Goal: Information Seeking & Learning: Learn about a topic

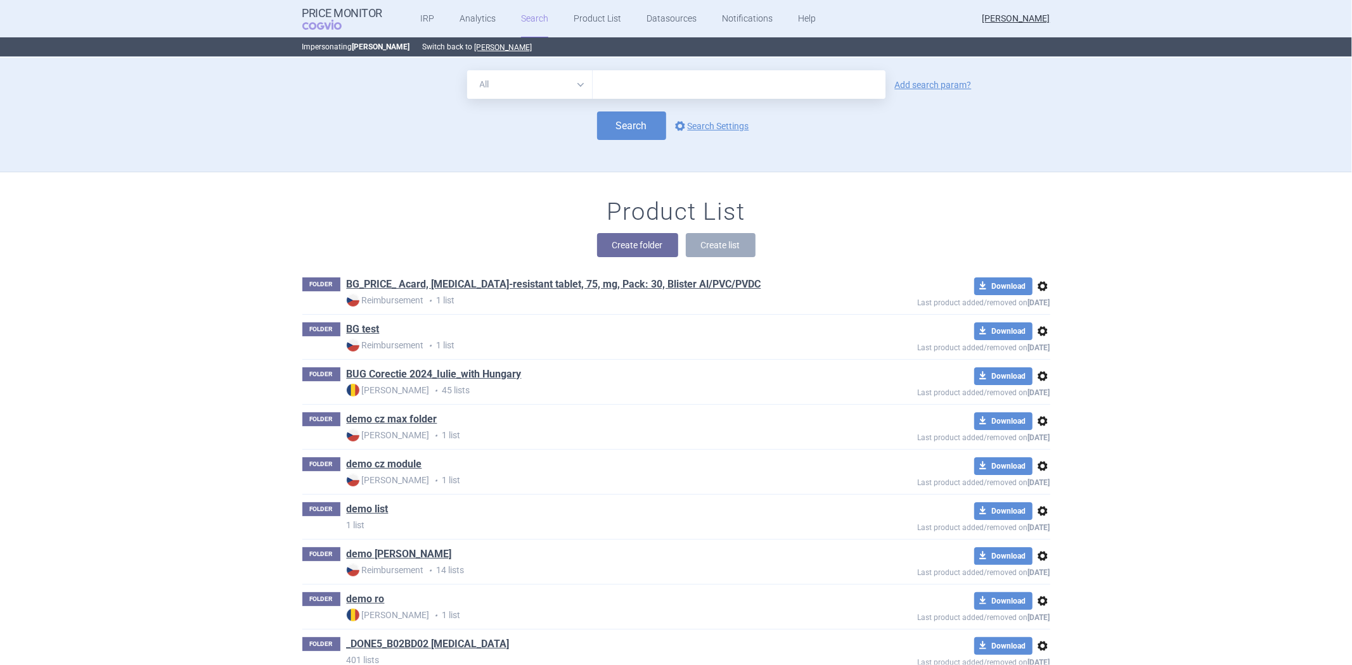
click at [488, 47] on button "[PERSON_NAME]" at bounding box center [504, 47] width 58 height 10
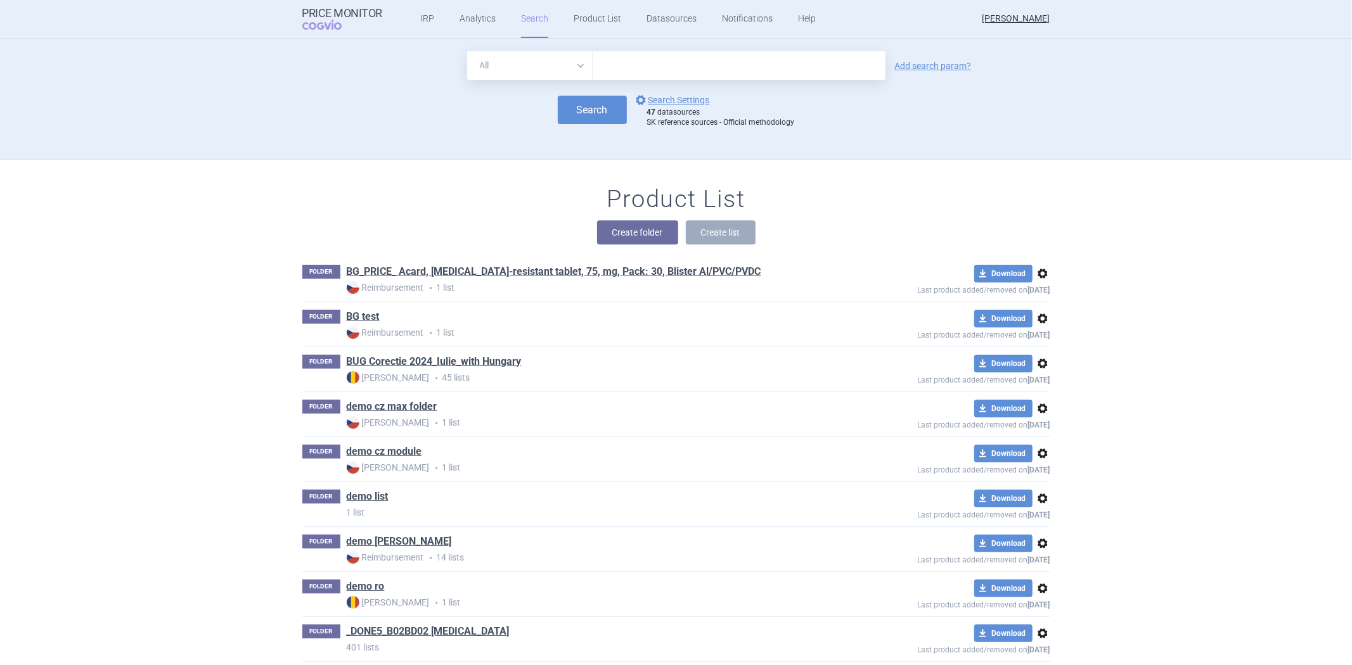
click at [655, 72] on input "text" at bounding box center [739, 65] width 293 height 29
click at [599, 27] on link "Product List" at bounding box center [598, 19] width 48 height 38
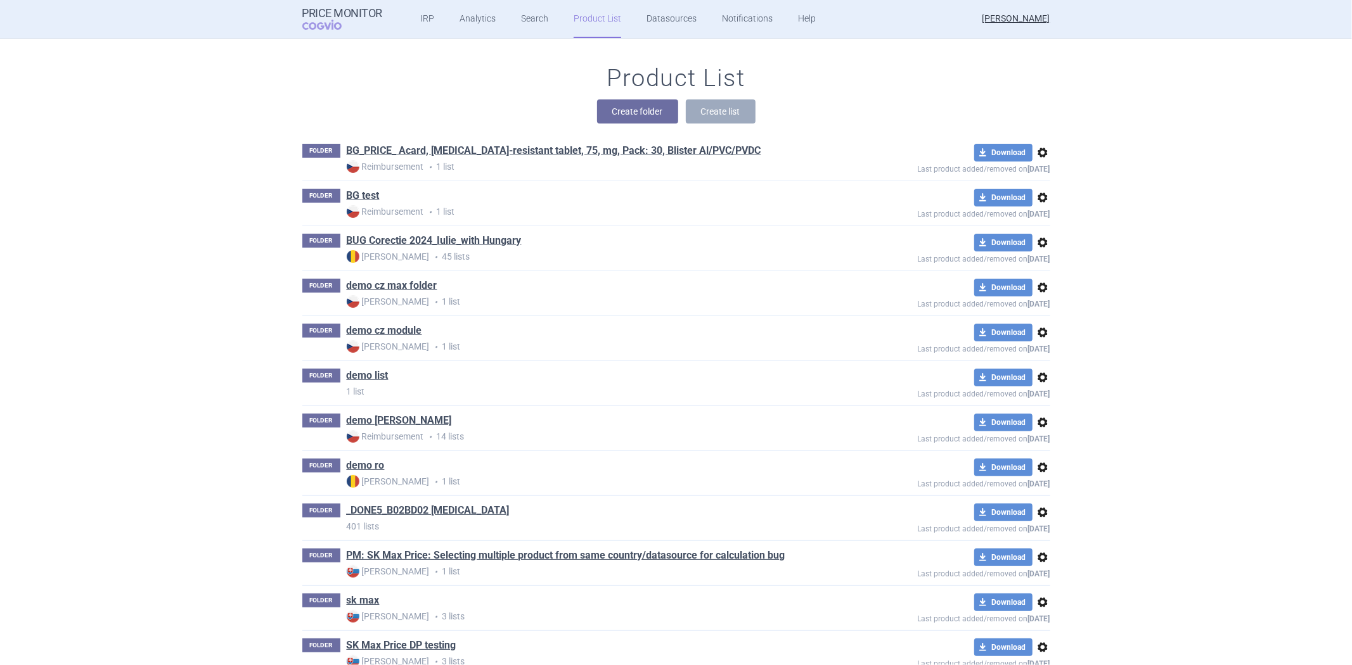
click at [539, 99] on div "Create folder Create list" at bounding box center [676, 111] width 748 height 24
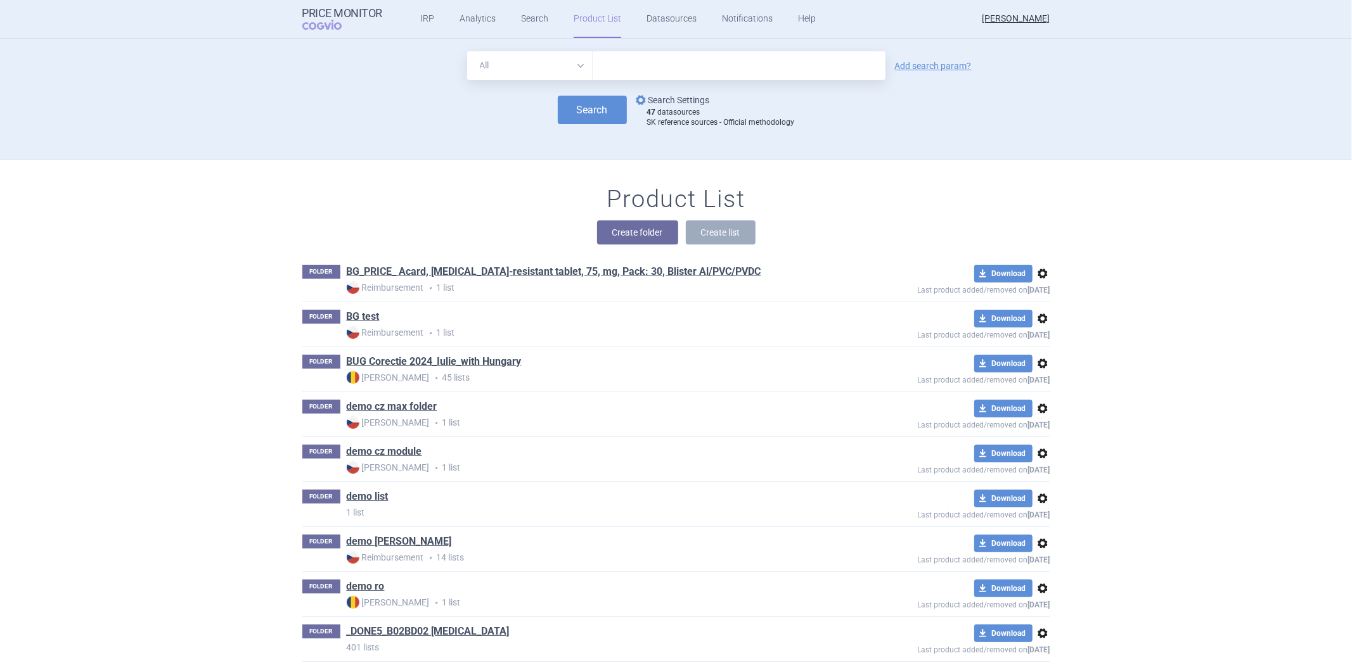
click at [647, 97] on link "options Search Settings" at bounding box center [671, 100] width 77 height 15
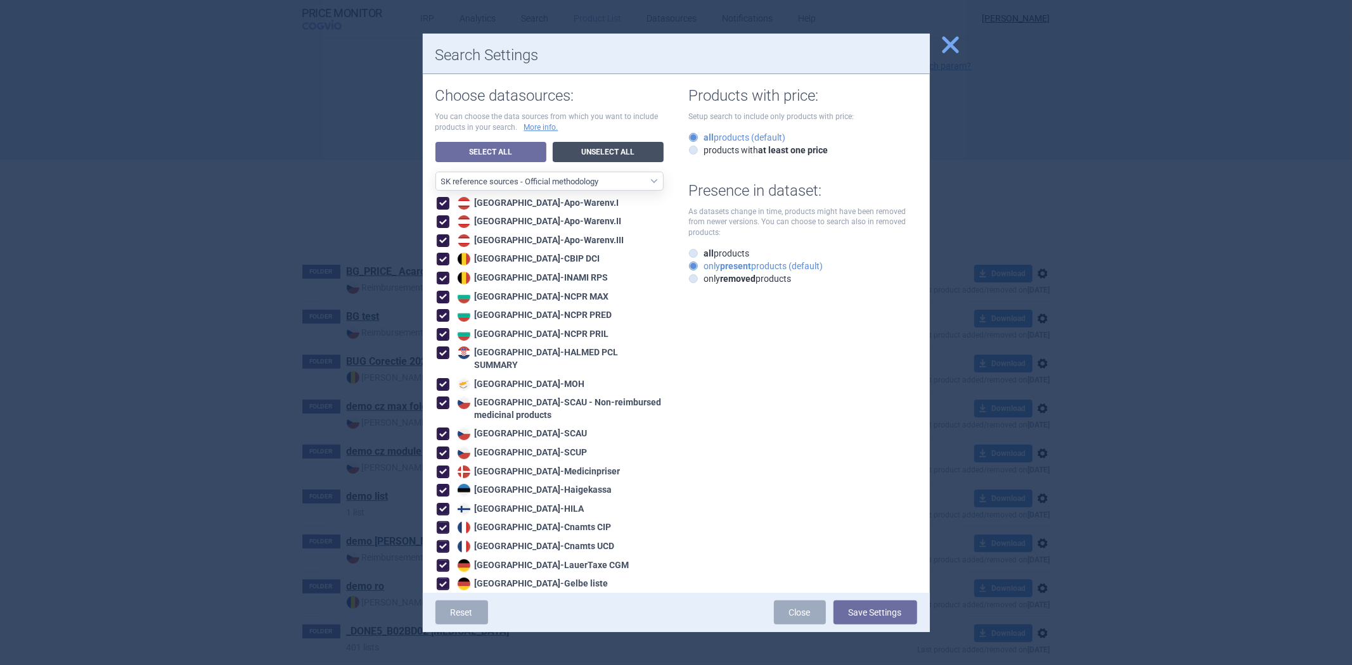
click at [625, 142] on link "Unselect All" at bounding box center [608, 152] width 111 height 20
select select "ALL_DATA_SOURCES_ID"
checkbox input "false"
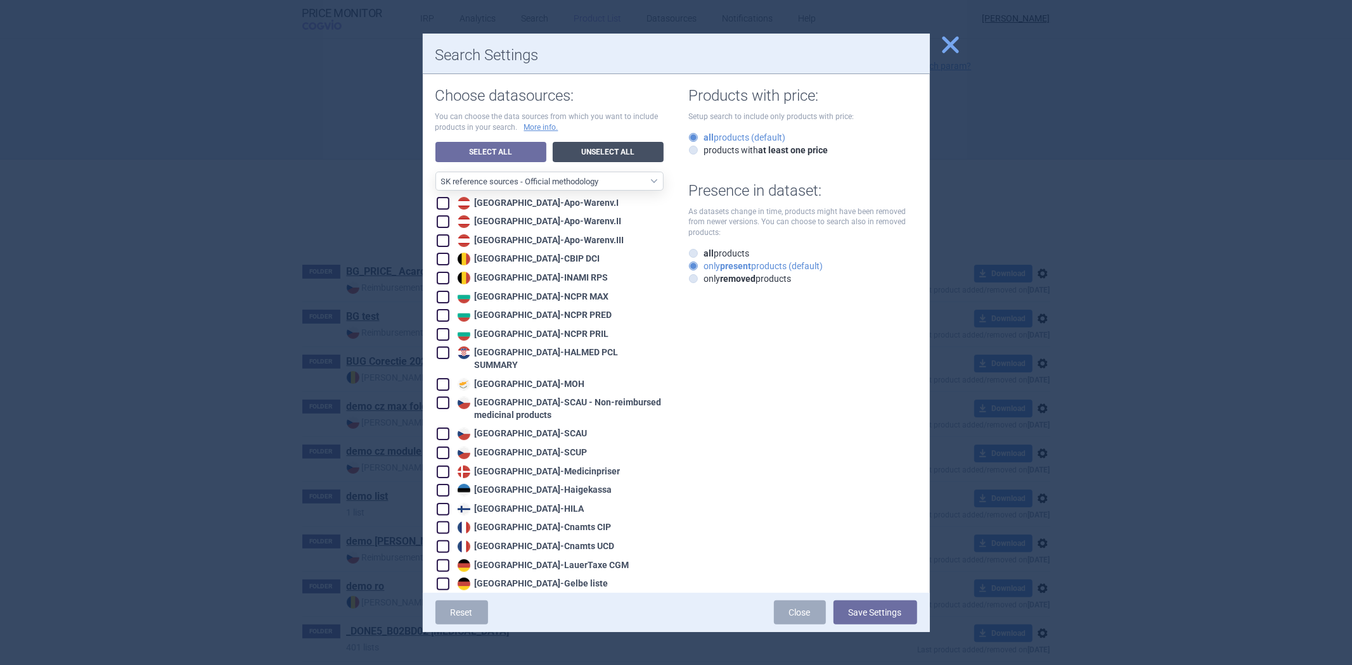
checkbox input "false"
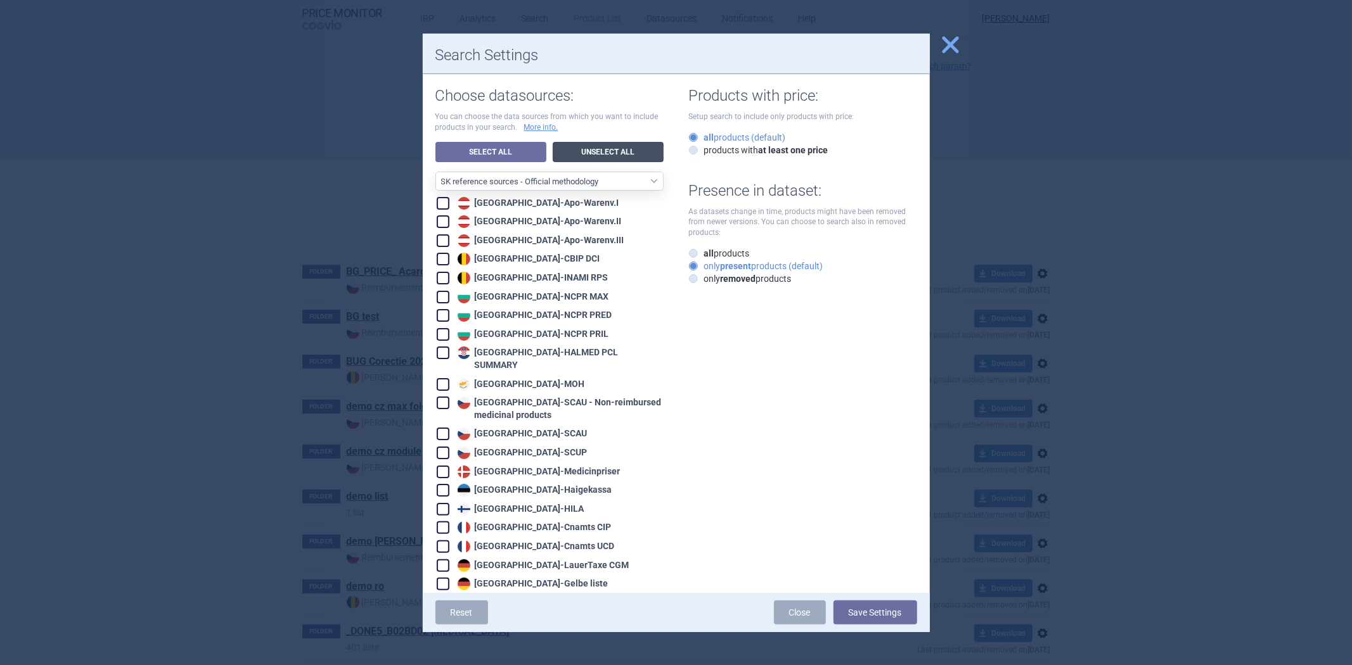
checkbox input "false"
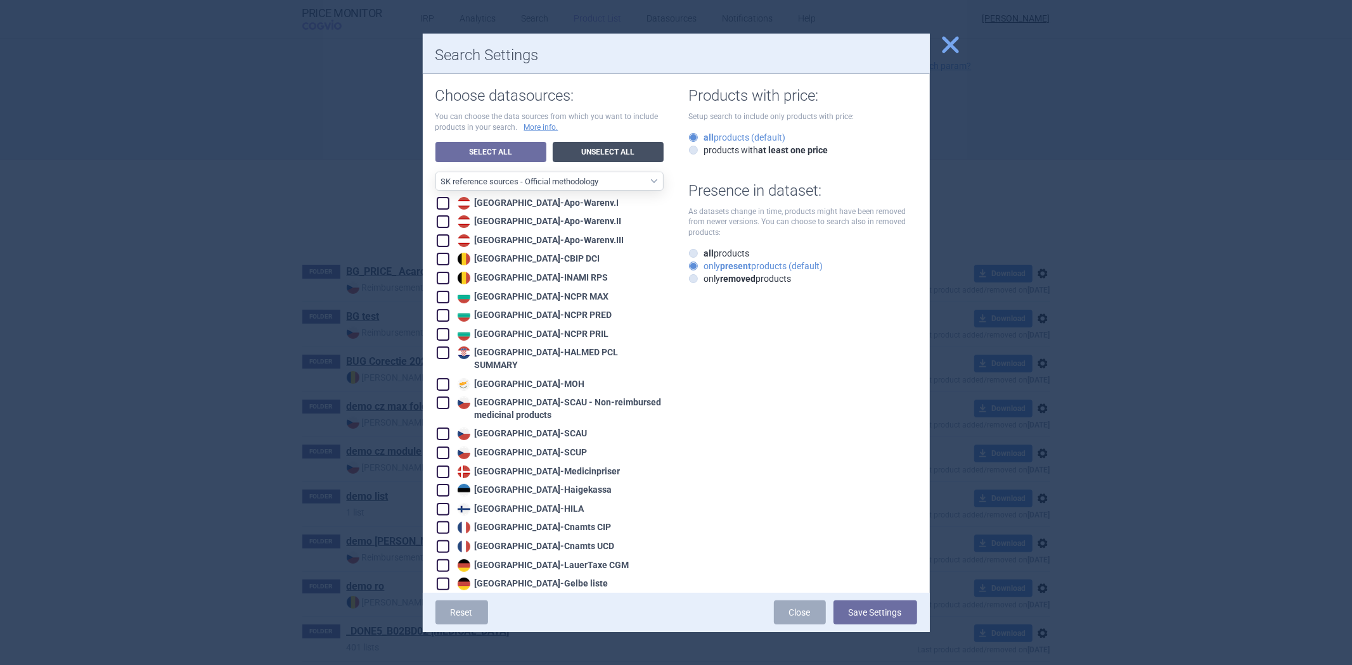
checkbox input "false"
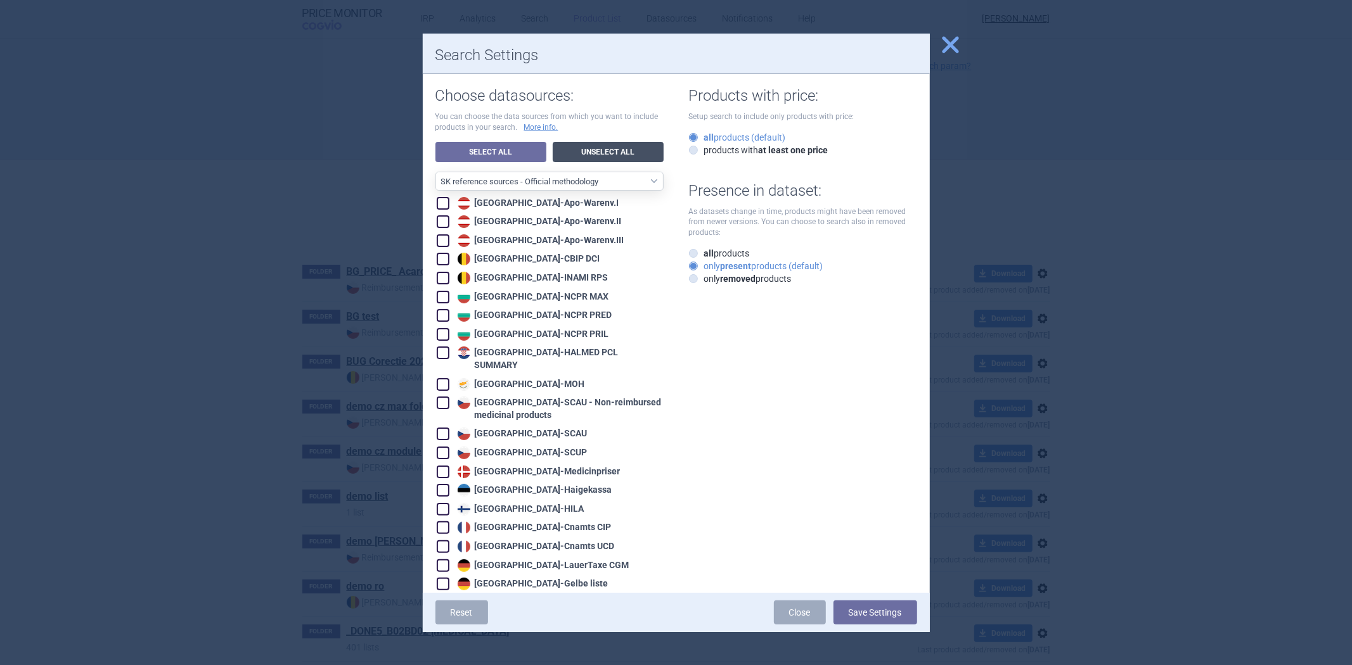
checkbox input "false"
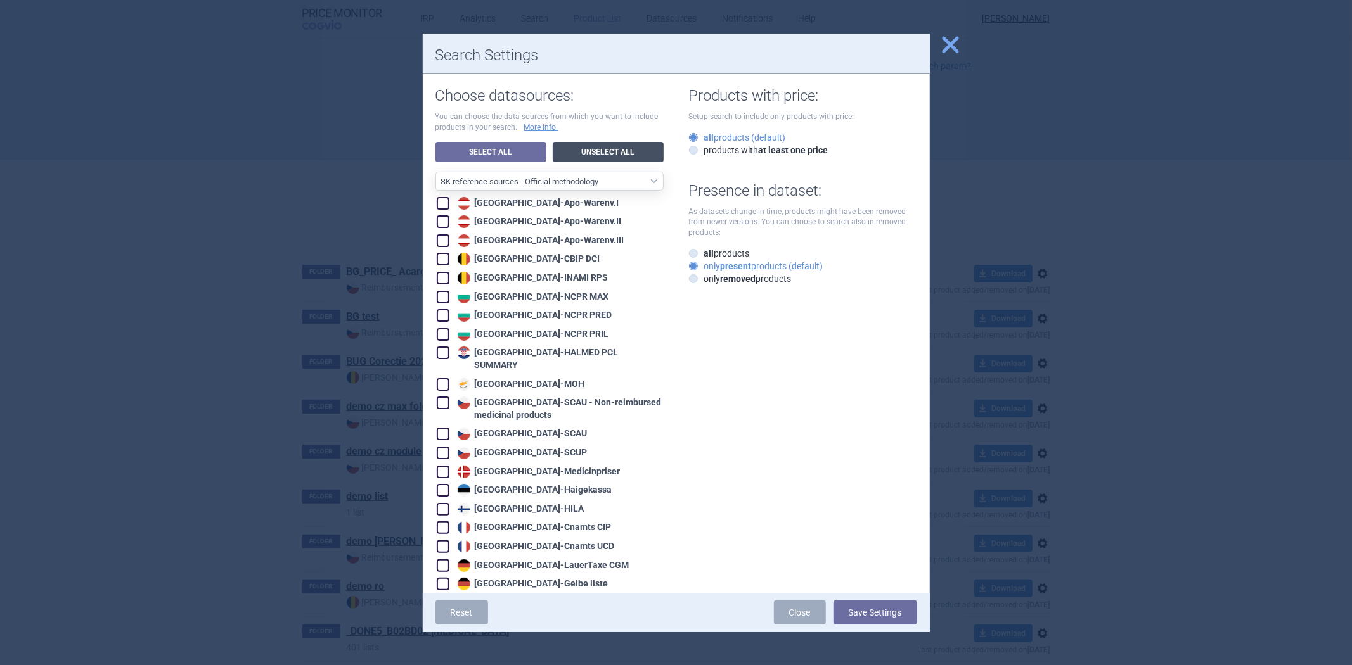
checkbox input "false"
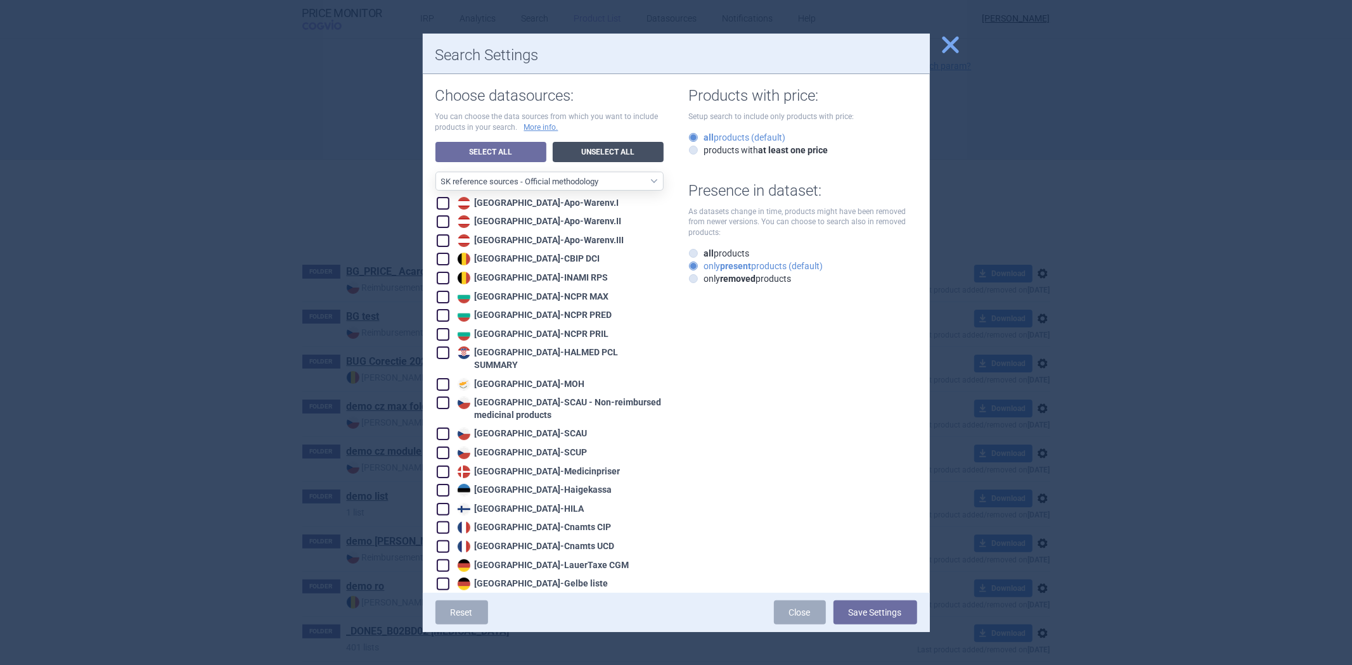
checkbox input "false"
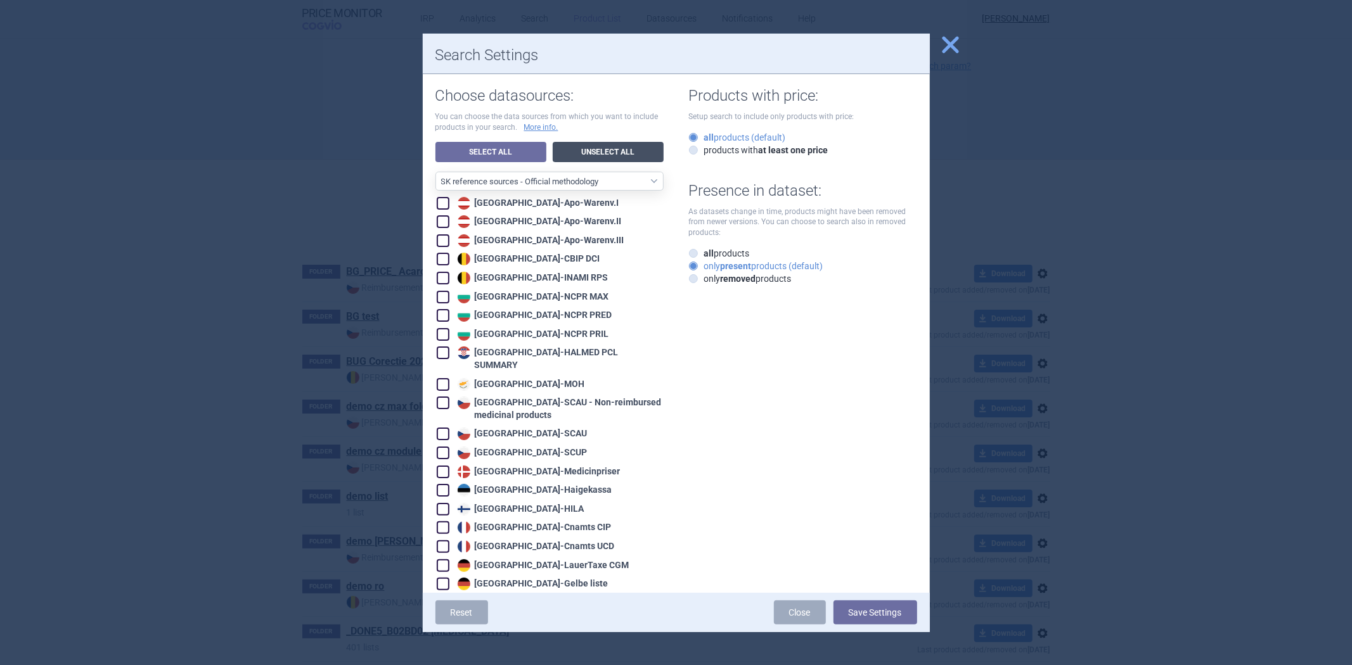
checkbox input "false"
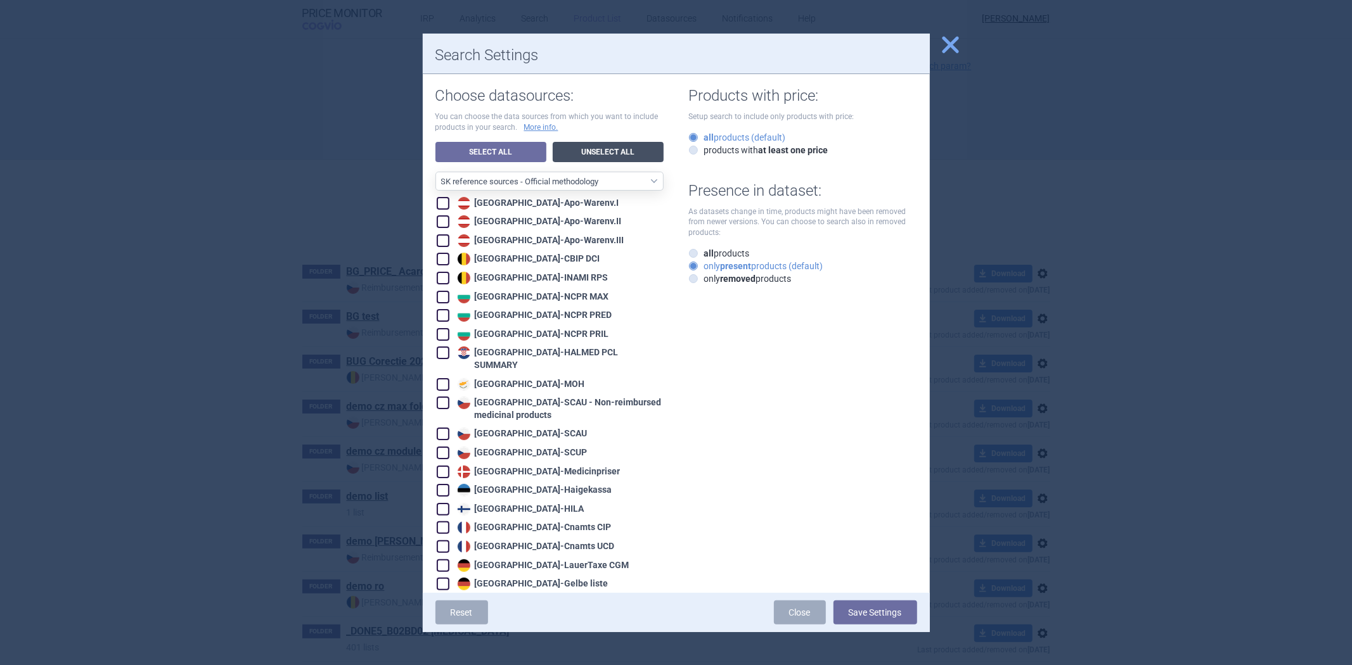
checkbox input "false"
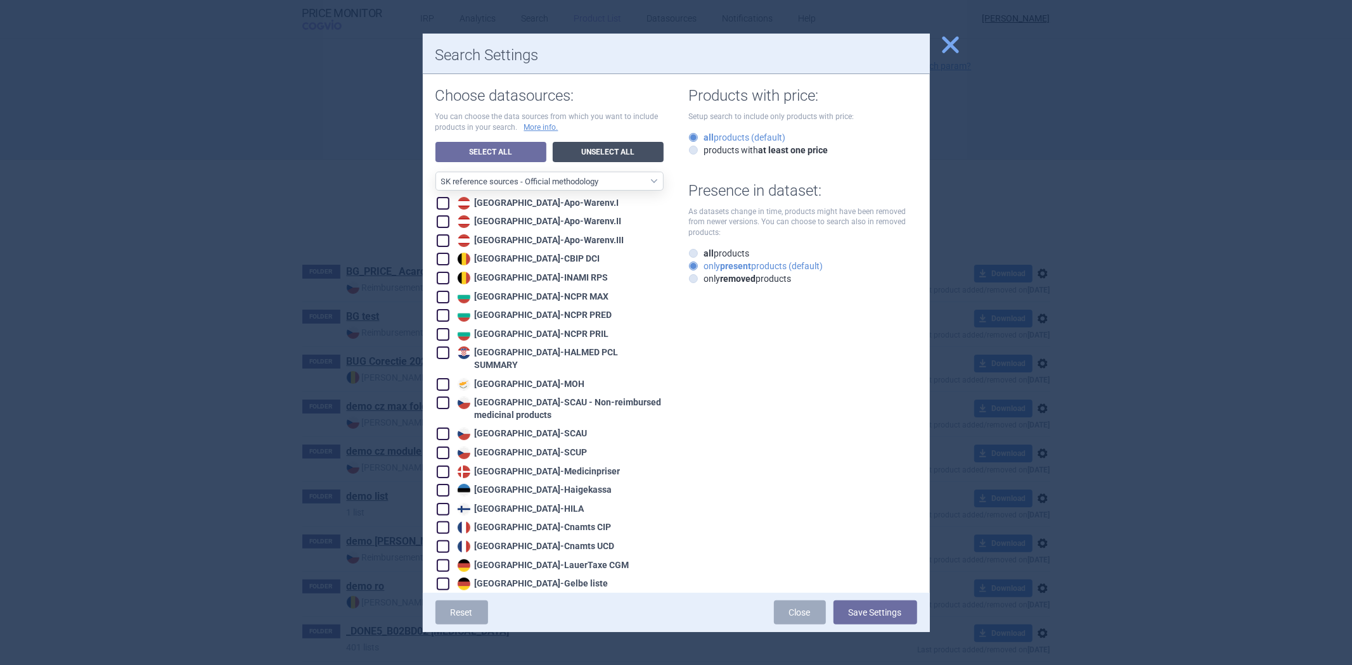
checkbox input "false"
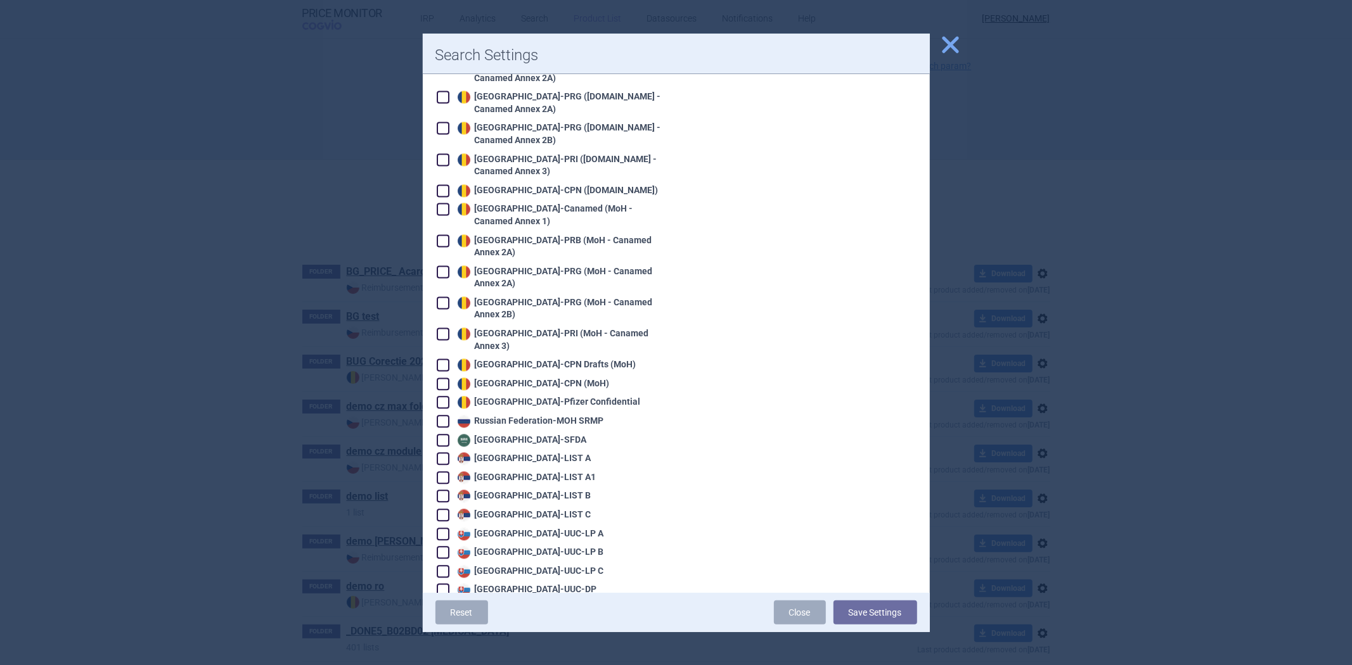
scroll to position [2083, 0]
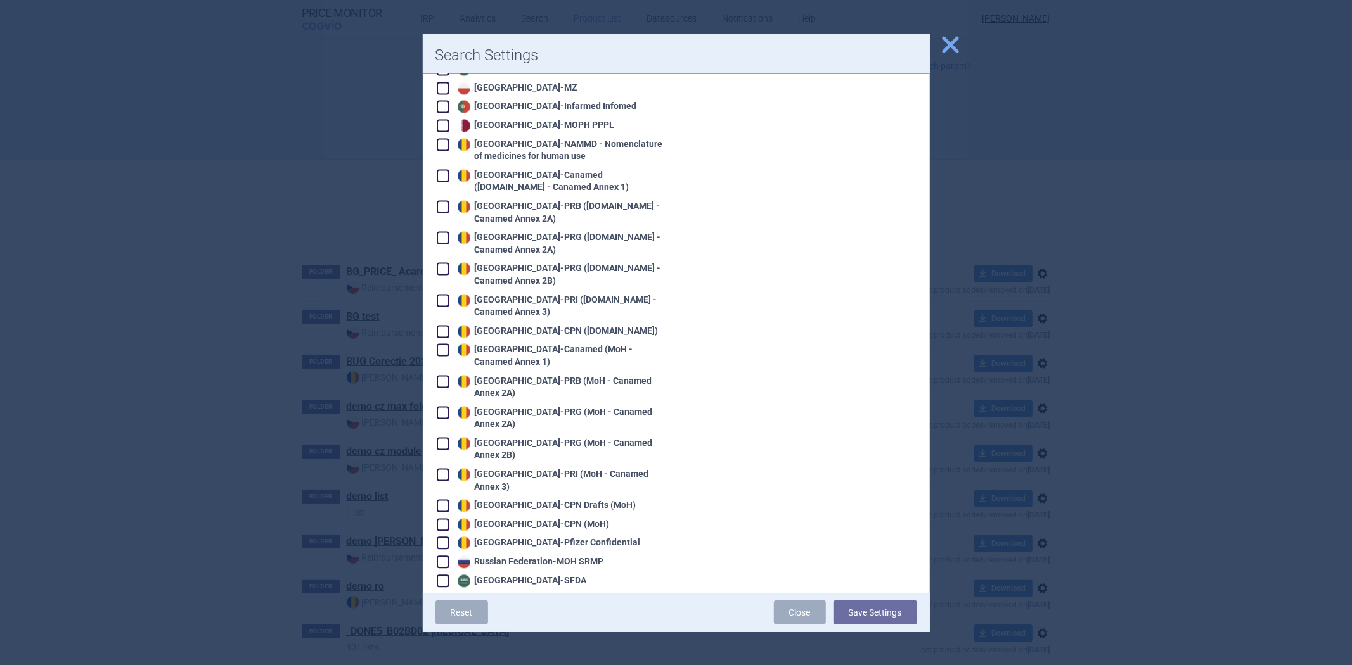
click at [506, 556] on div "Russian Federation - MOH SRMP" at bounding box center [529, 562] width 150 height 13
checkbox input "true"
click at [867, 613] on button "Save Settings" at bounding box center [875, 613] width 84 height 24
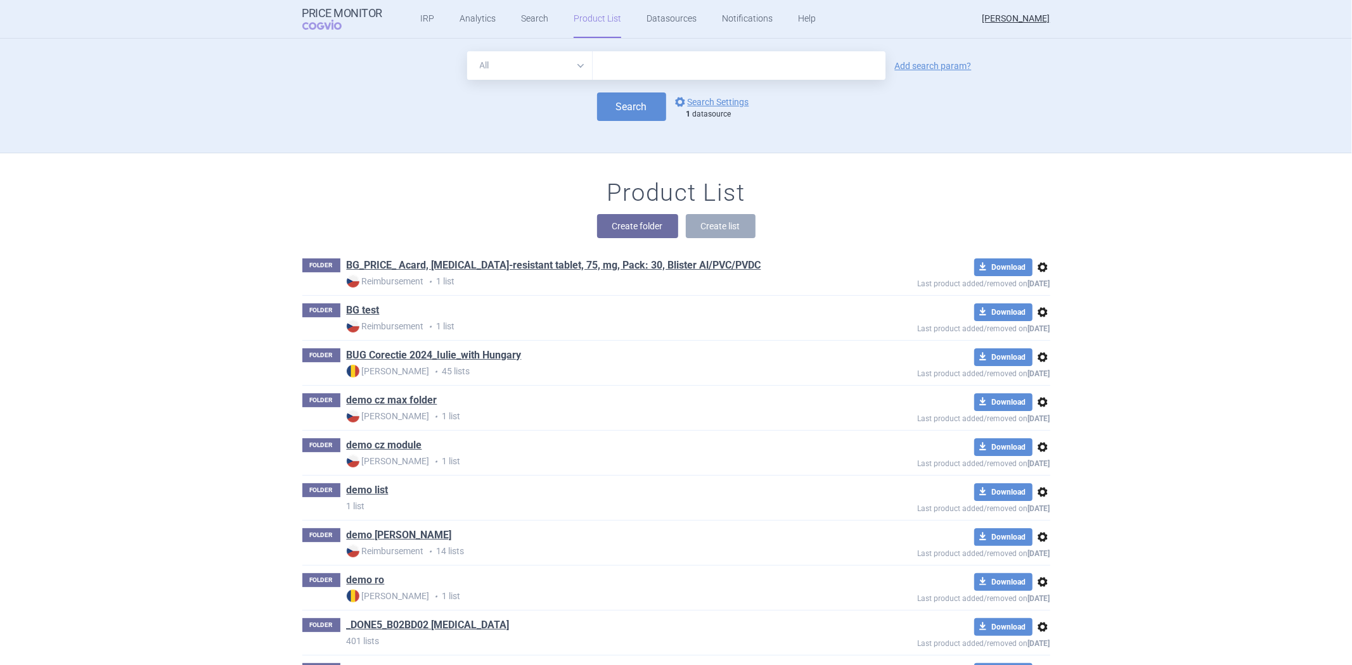
click at [641, 80] on form "All Brand Name ATC Company Active Substance Country Newer than Add search param…" at bounding box center [676, 86] width 748 height 70
click at [643, 72] on input "text" at bounding box center [739, 65] width 293 height 29
type input "[MEDICAL_DATA]"
click at [650, 106] on button "Search" at bounding box center [631, 107] width 69 height 29
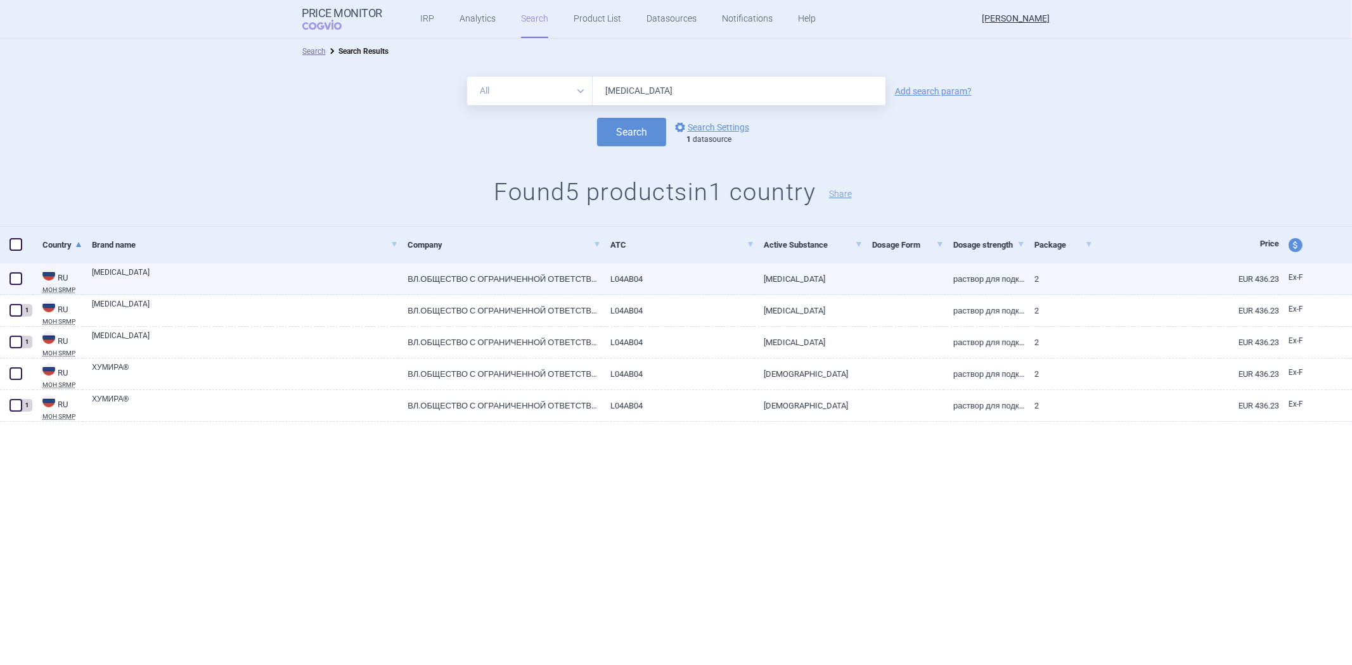
click at [584, 273] on link "ВЛ.ОБЩЕСТВО С ОГРАНИЧЕННОЙ ОТВЕТСТВЕННОСТЬЮ "ЭББВИ", [GEOGRAPHIC_DATA] (7743855…" at bounding box center [499, 279] width 203 height 31
select select "EUR"
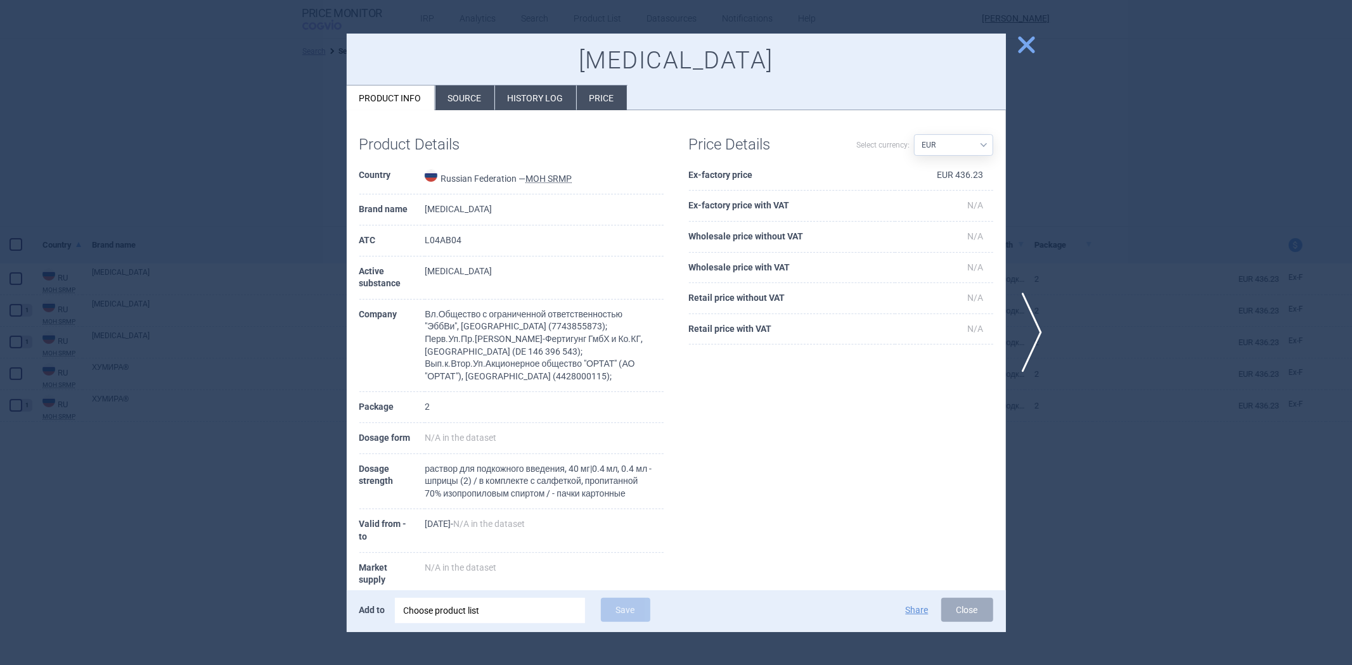
click at [543, 103] on li "History log" at bounding box center [535, 98] width 81 height 25
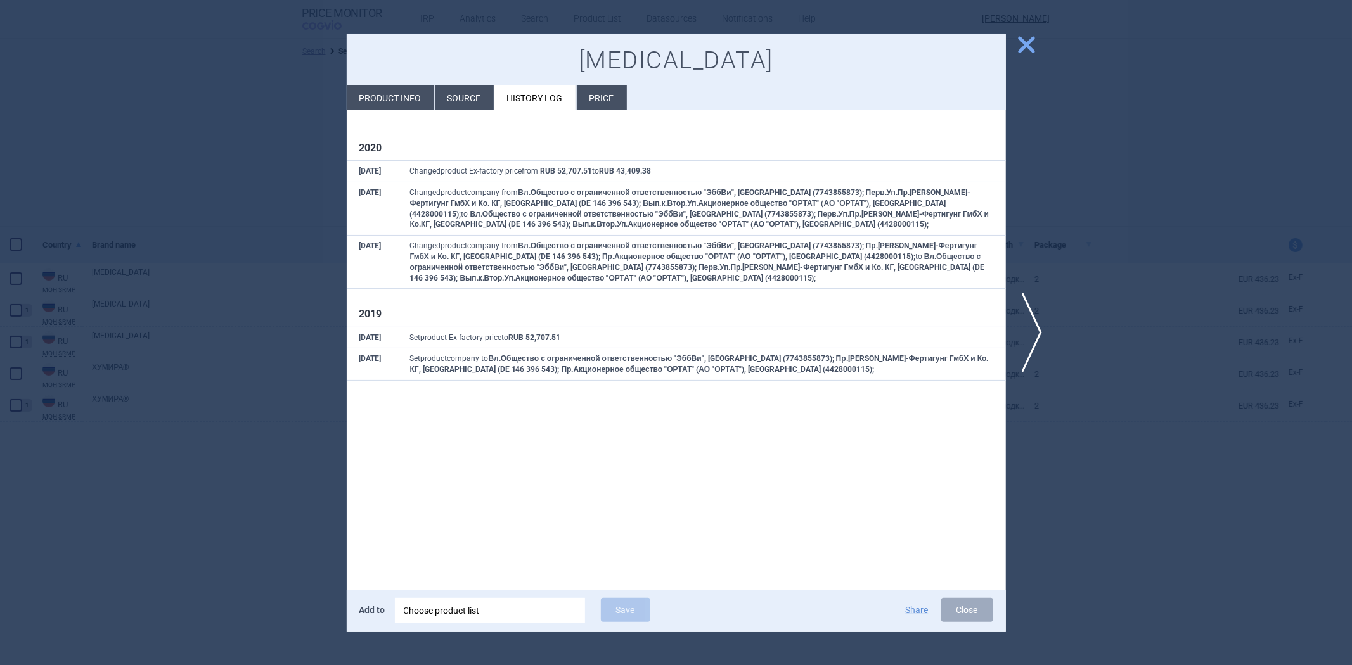
click at [480, 105] on li "Source" at bounding box center [464, 98] width 59 height 25
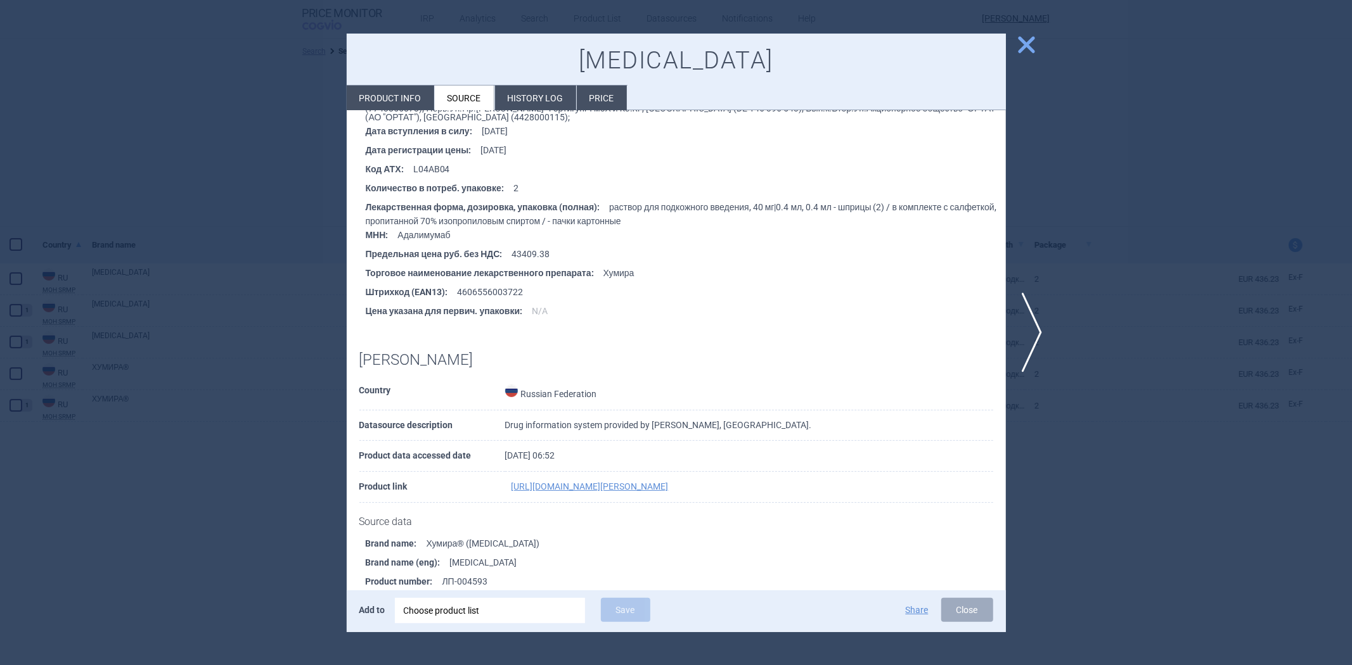
scroll to position [384, 0]
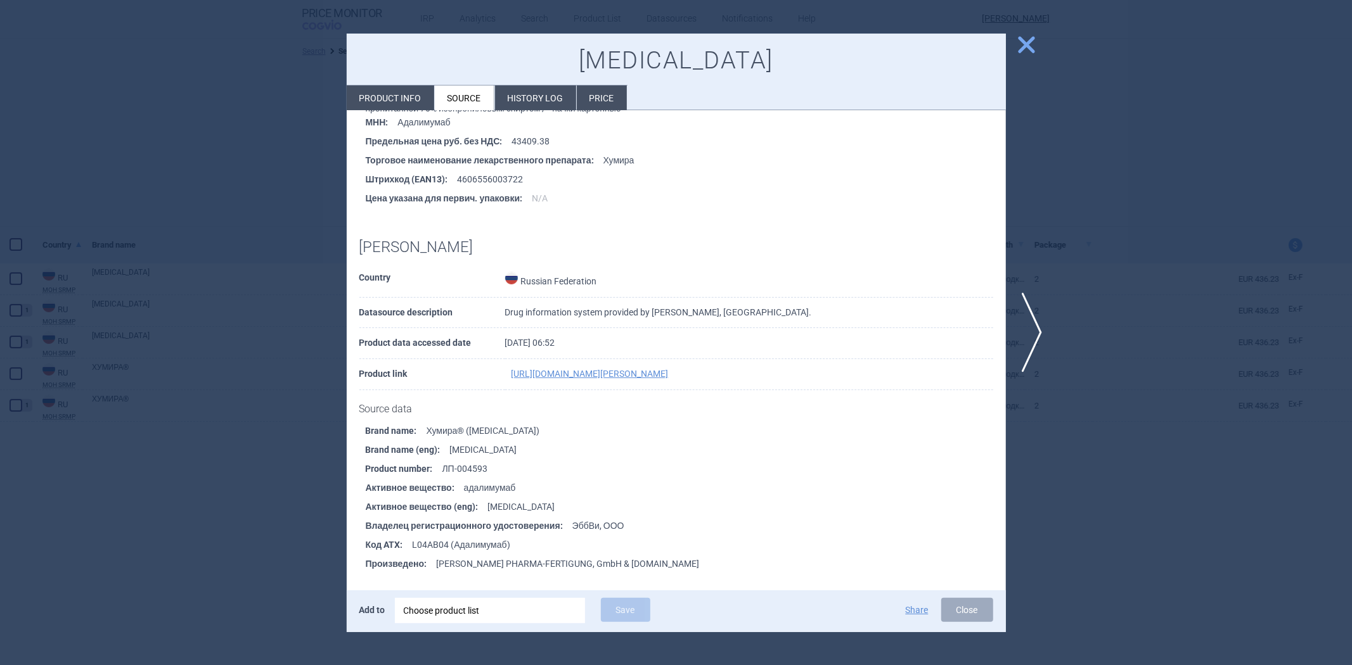
click at [496, 484] on li "Активное вещество : адалимумаб" at bounding box center [686, 487] width 640 height 19
click at [620, 437] on ul "Brand name : Хумира® ([MEDICAL_DATA]) Brand name (eng) : [MEDICAL_DATA] Product…" at bounding box center [682, 497] width 646 height 152
click at [620, 437] on li "Brand name : Хумира® ([MEDICAL_DATA])" at bounding box center [686, 430] width 640 height 19
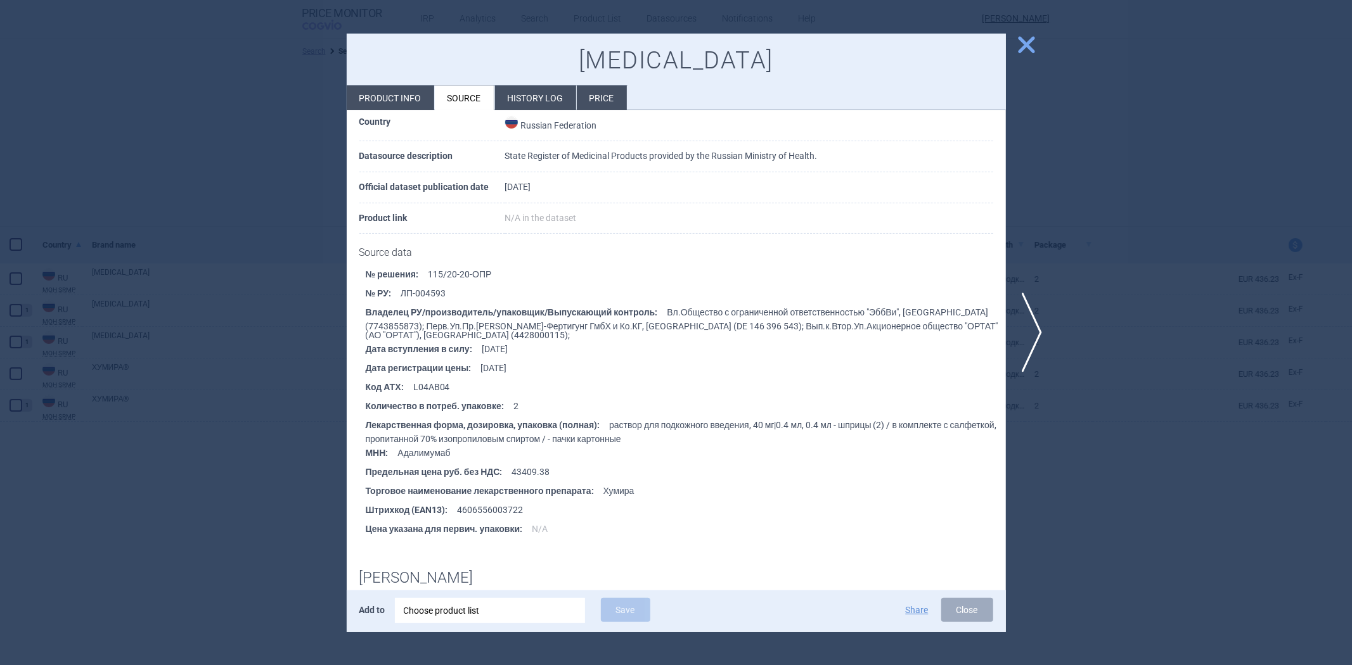
scroll to position [0, 0]
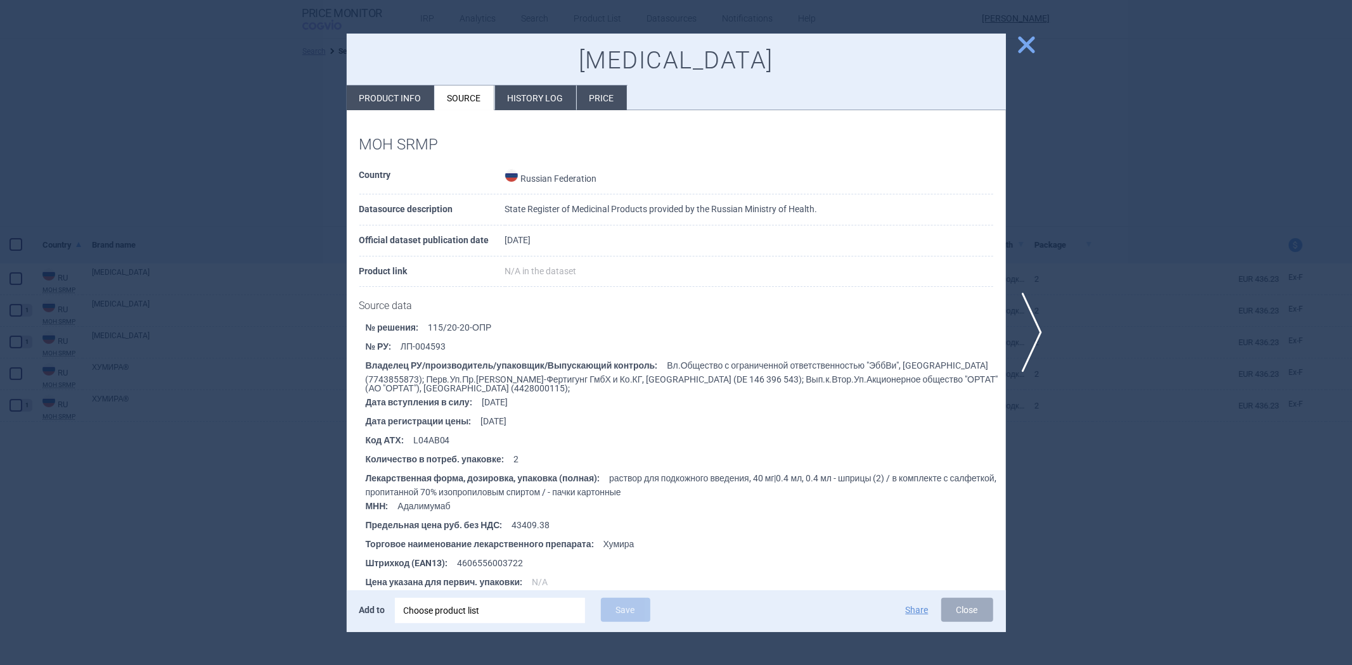
click at [427, 146] on h1 "MOH SRMP" at bounding box center [676, 145] width 634 height 18
copy h1 "MOH SRMP"
drag, startPoint x: 677, startPoint y: 155, endPoint x: 660, endPoint y: 165, distance: 19.9
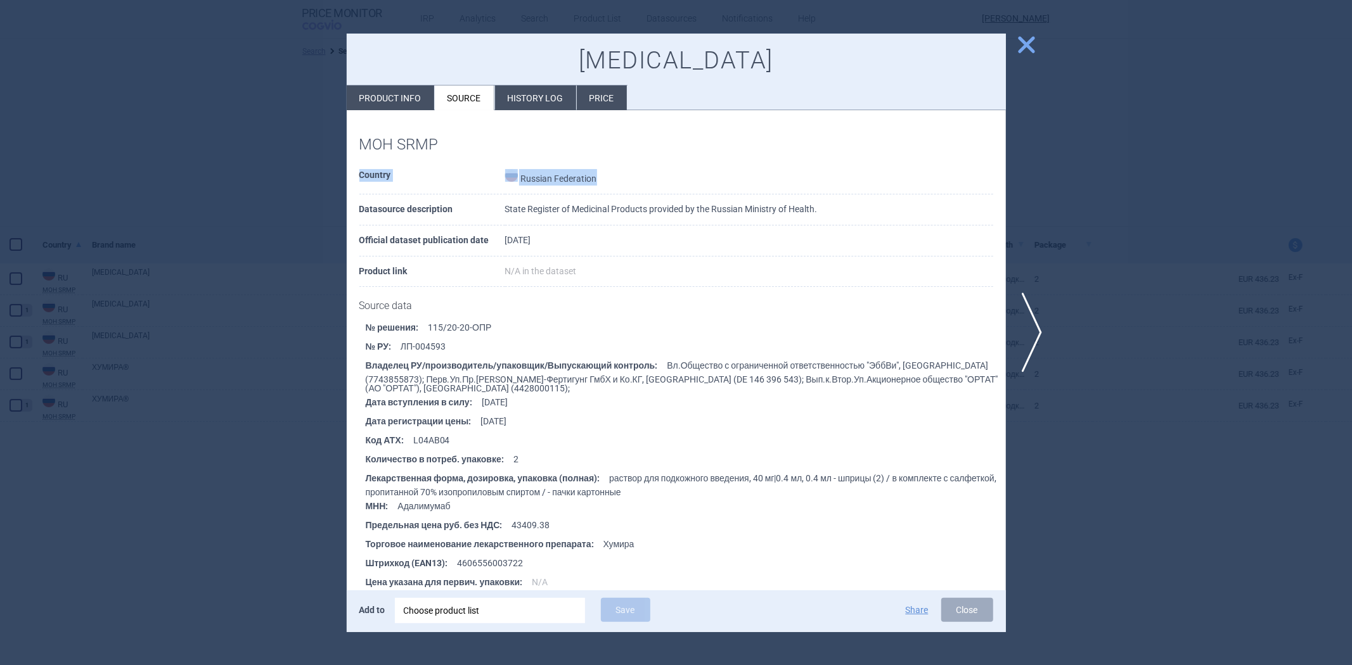
click at [669, 162] on div "MOH SRMP Country Russian Federation Datasource description State Register of Me…" at bounding box center [676, 542] width 659 height 865
click at [765, 259] on td "N/A in the dataset" at bounding box center [749, 272] width 488 height 31
click at [390, 79] on div "[MEDICAL_DATA] Product info Source History log Price" at bounding box center [676, 72] width 659 height 77
click at [387, 96] on li "Product info" at bounding box center [390, 98] width 87 height 25
select select "EUR"
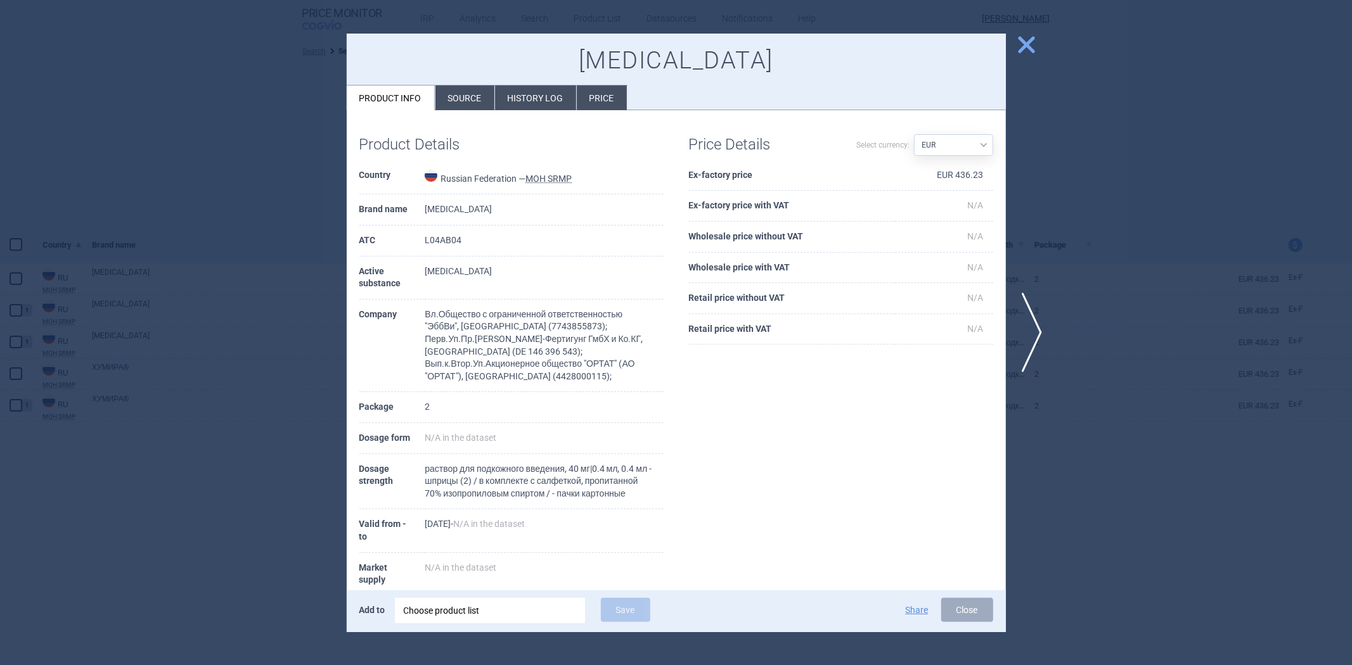
click at [1018, 60] on div at bounding box center [676, 332] width 1352 height 665
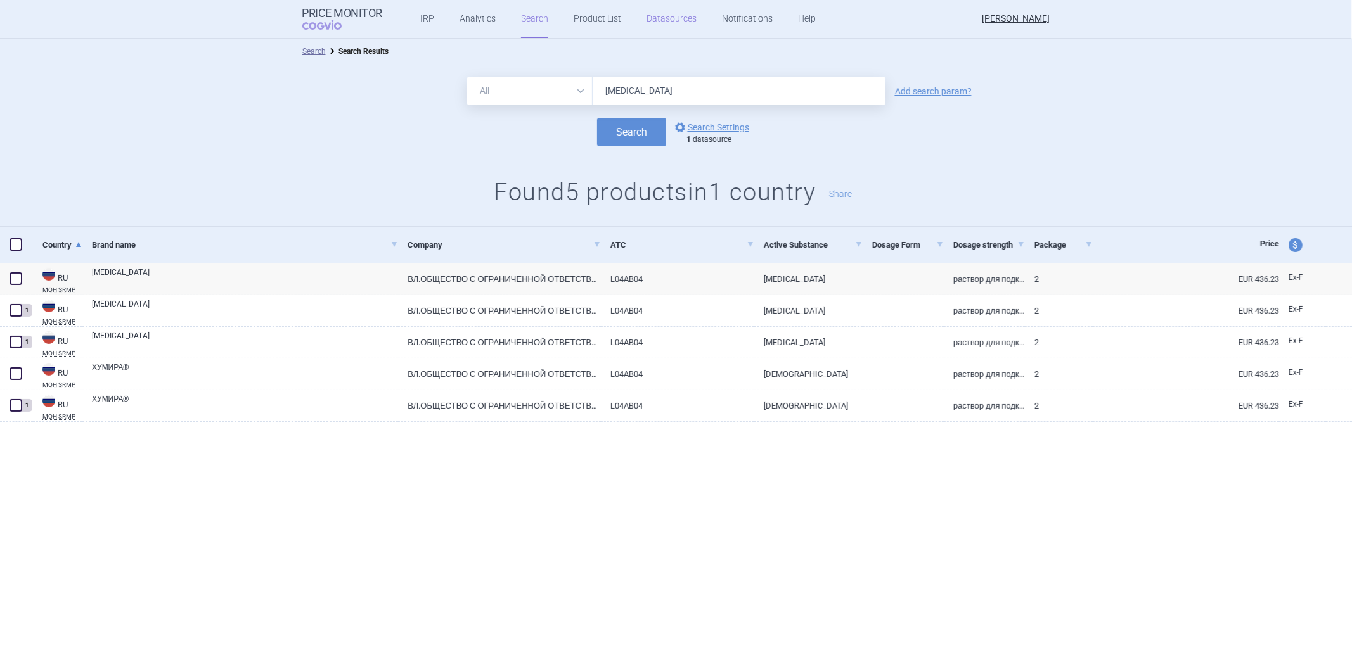
click at [646, 17] on link "Datasources" at bounding box center [671, 19] width 50 height 38
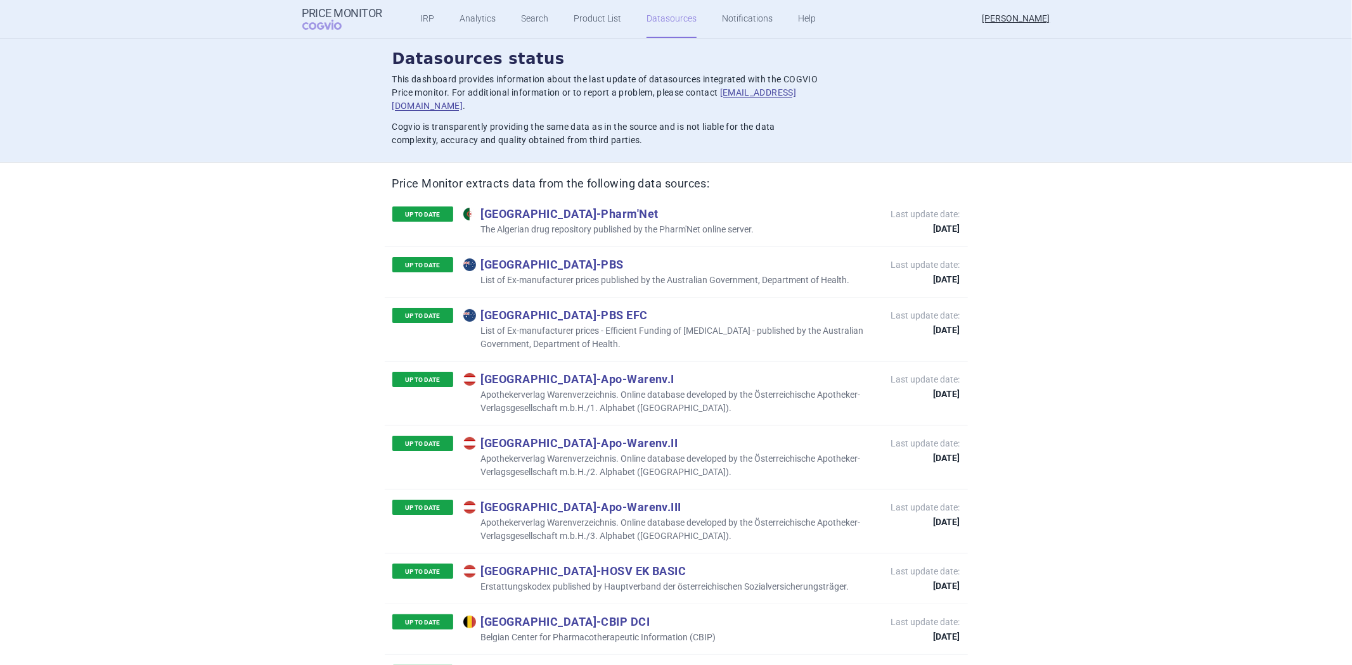
click at [546, 257] on p "Australia - PBS" at bounding box center [656, 264] width 387 height 14
click at [490, 257] on p "Australia - PBS" at bounding box center [656, 264] width 387 height 14
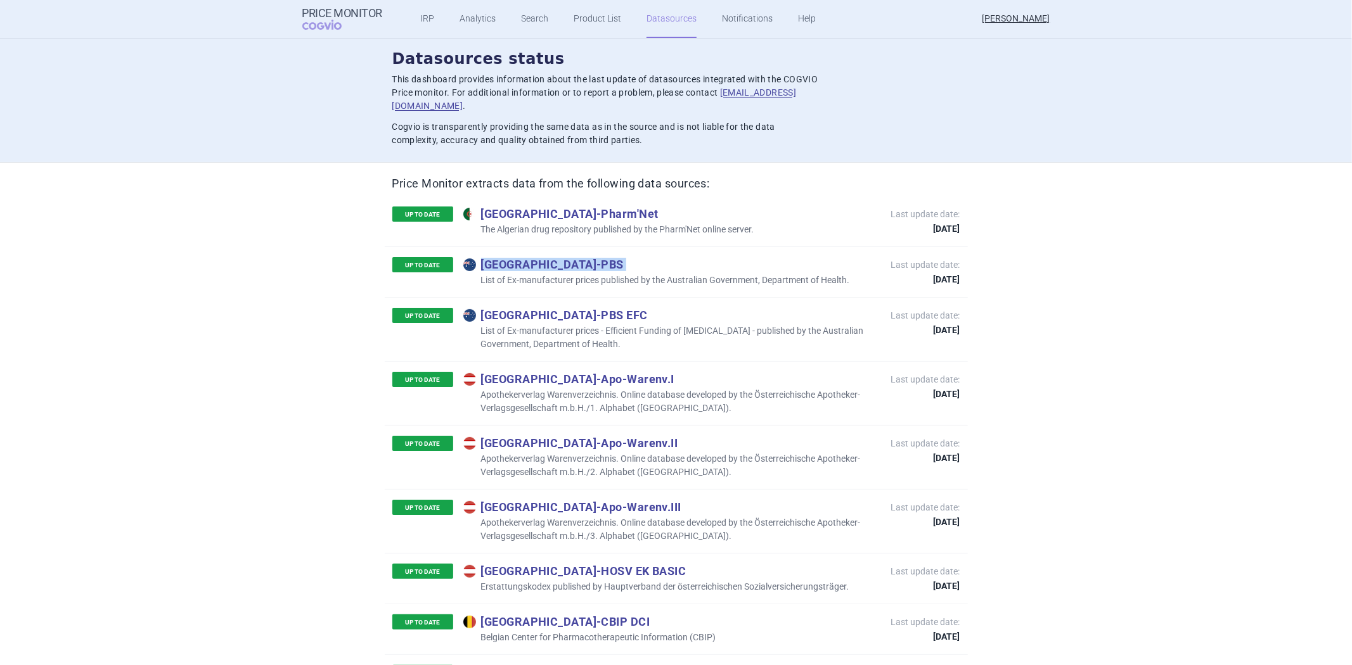
click at [490, 257] on p "Australia - PBS" at bounding box center [656, 264] width 387 height 14
click at [537, 297] on div "UP TO DATE Australia - PBS EFC List of Ex-manufacturer prices - Efficient Fundi…" at bounding box center [676, 329] width 583 height 64
click at [529, 308] on p "Australia - PBS EFC" at bounding box center [670, 315] width 415 height 14
click at [530, 308] on p "Australia - PBS EFC" at bounding box center [670, 315] width 415 height 14
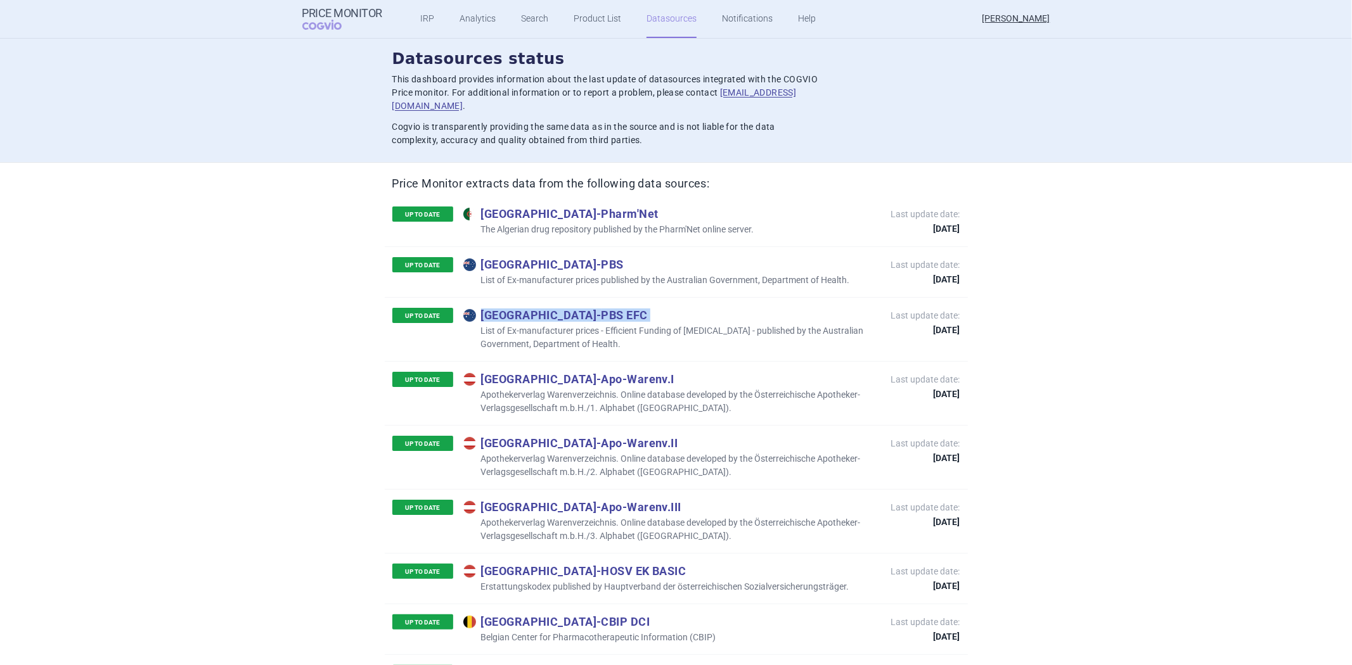
click at [530, 308] on p "Australia - PBS EFC" at bounding box center [670, 315] width 415 height 14
copy p "Australia - PBS EFC"
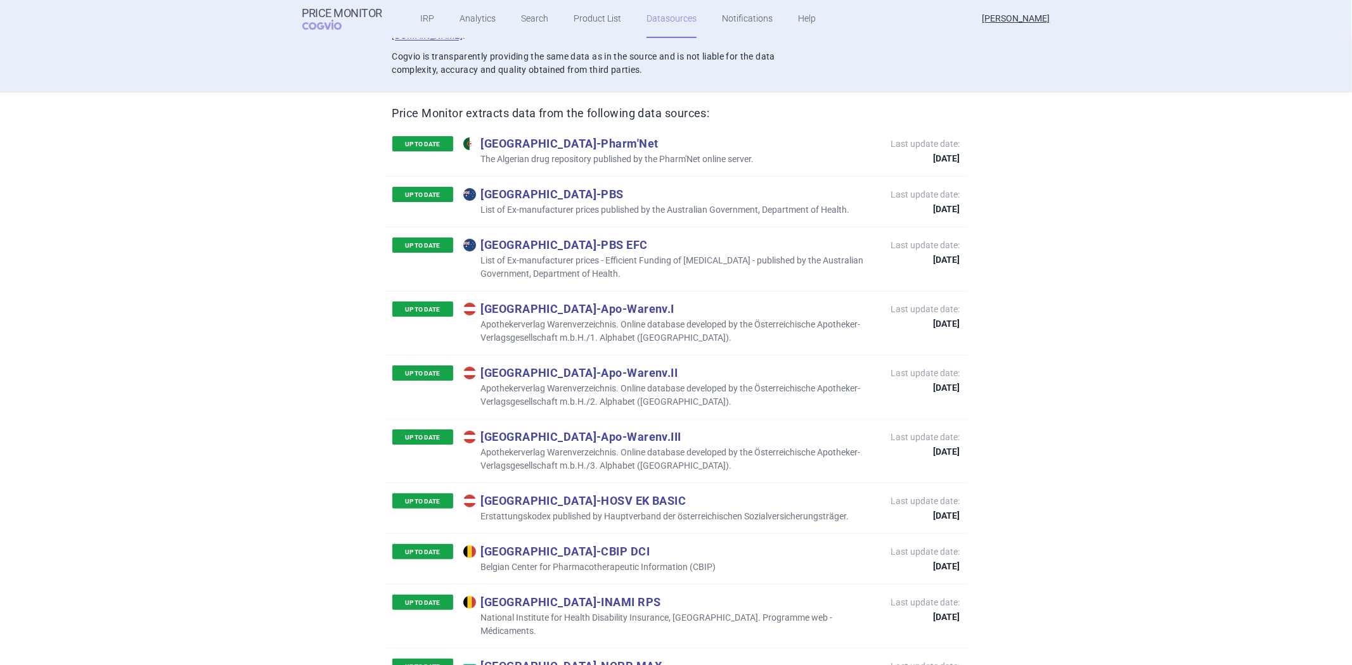
click at [584, 302] on p "Austria - Apo-Warenv.I" at bounding box center [670, 309] width 415 height 14
click at [632, 302] on p "Austria - Apo-Warenv.I" at bounding box center [670, 309] width 415 height 14
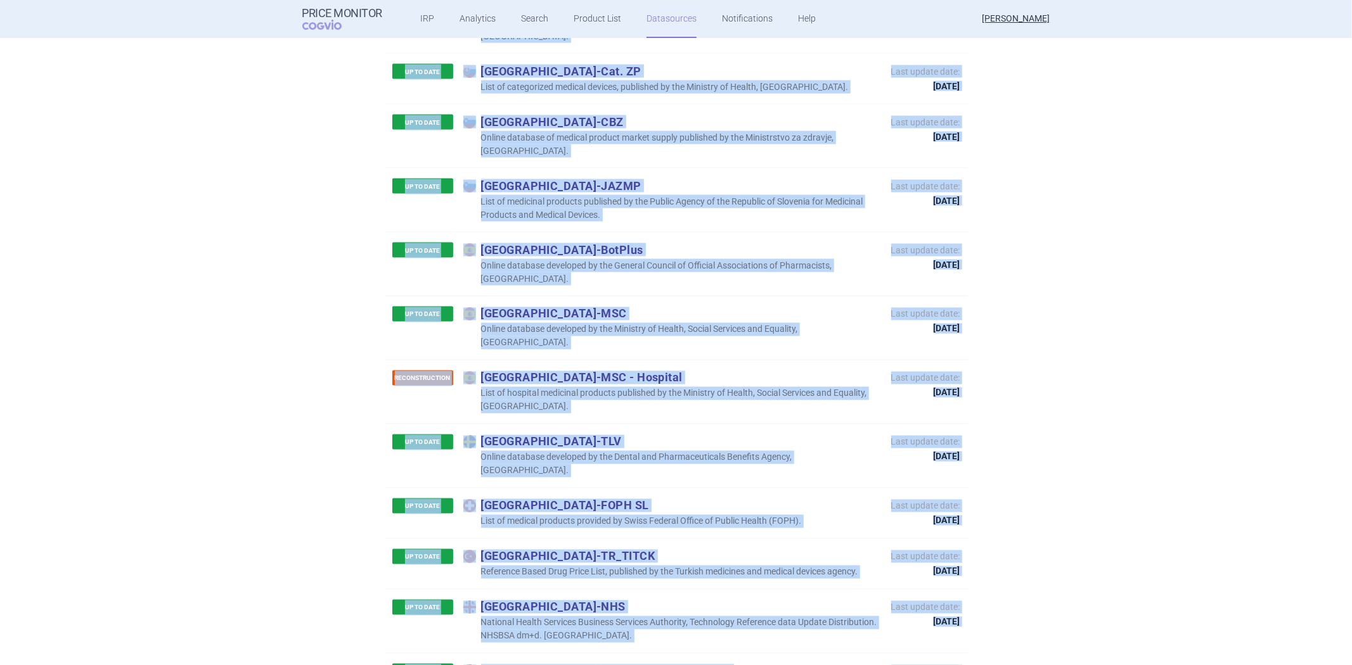
scroll to position [5911, 0]
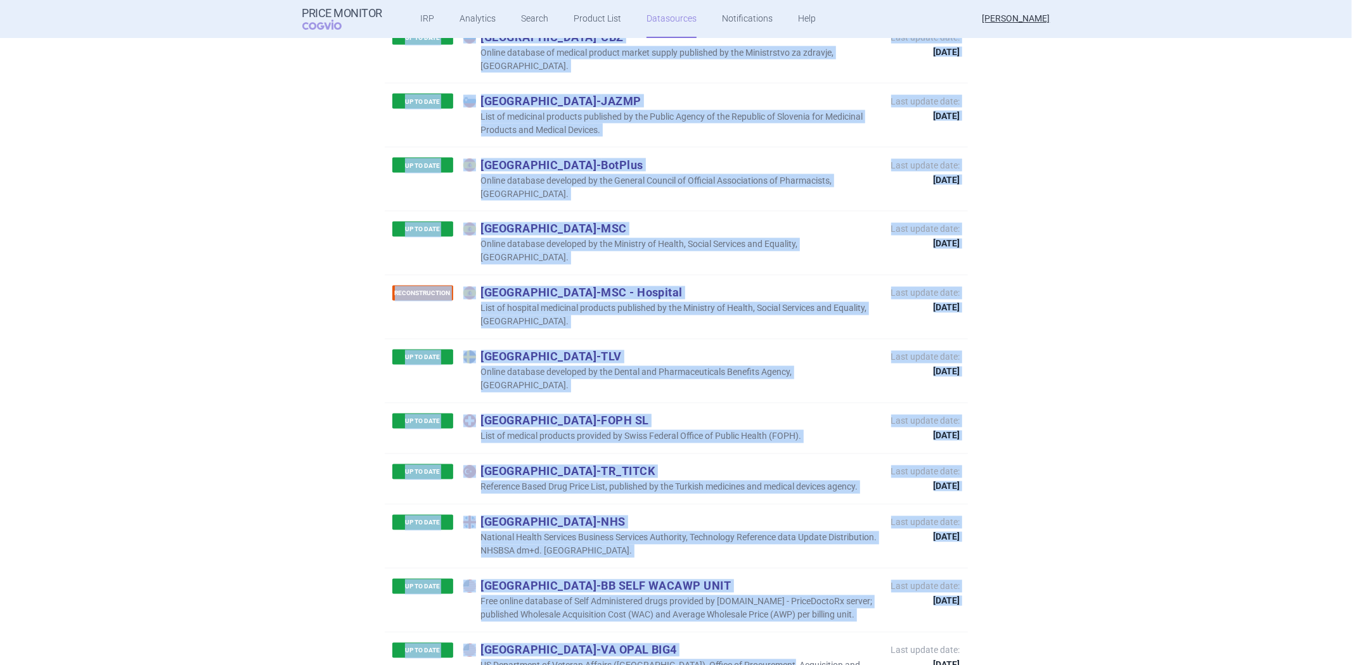
drag, startPoint x: 475, startPoint y: 121, endPoint x: 944, endPoint y: 600, distance: 670.4
copy div "Loremip - Dolor'Sit Ame Consecte adip elitseddoe temporinc ut lab Etdol'Mag ali…"
click at [771, 275] on div "RECONSTRUCTION [GEOGRAPHIC_DATA] - MSC - Hospital List of hospital medicinal pr…" at bounding box center [676, 307] width 583 height 64
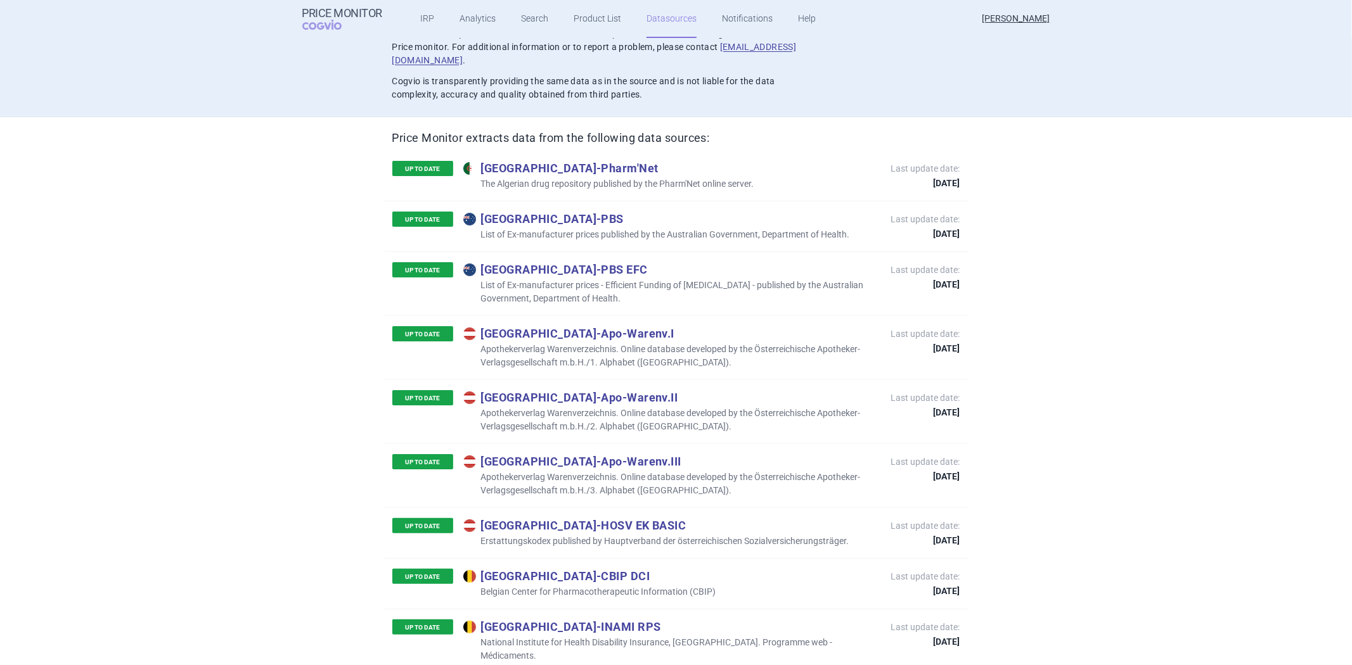
scroll to position [70, 0]
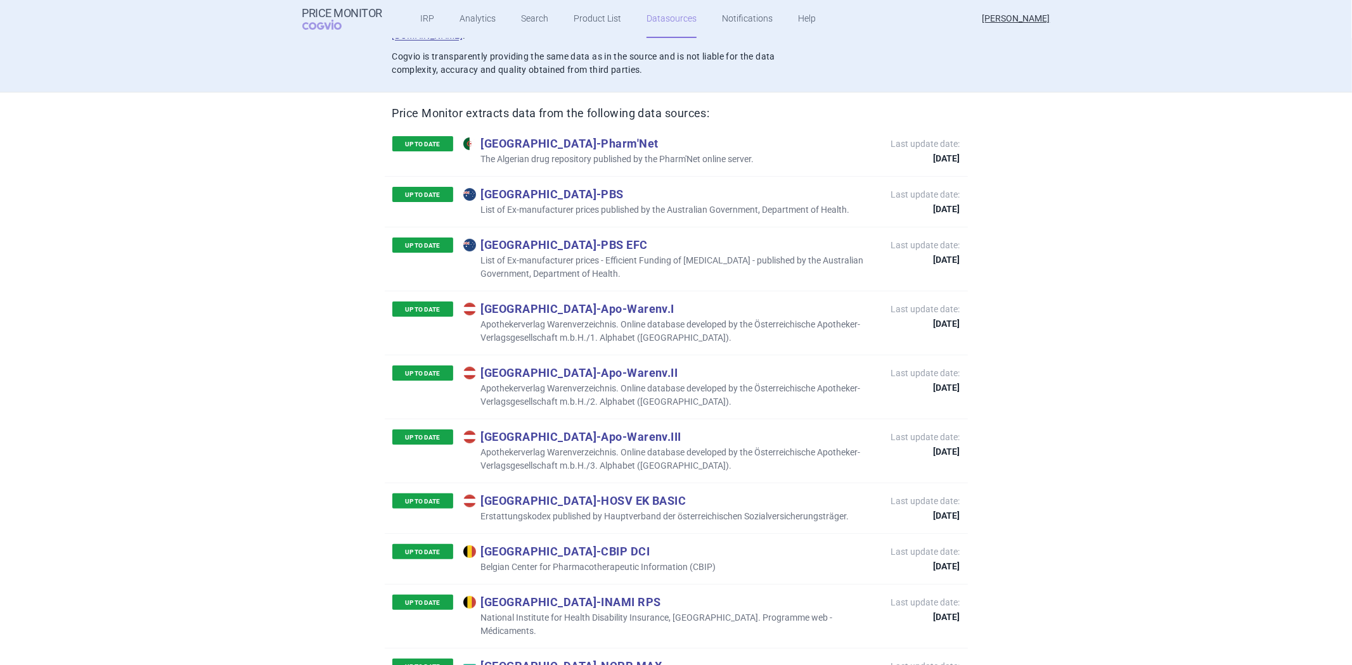
click at [795, 430] on p "Austria - Apo-Warenv.III" at bounding box center [670, 437] width 415 height 14
click at [792, 393] on p "Apothekerverlag Warenverzeichnis. Online database developed by the Österreichis…" at bounding box center [670, 395] width 415 height 27
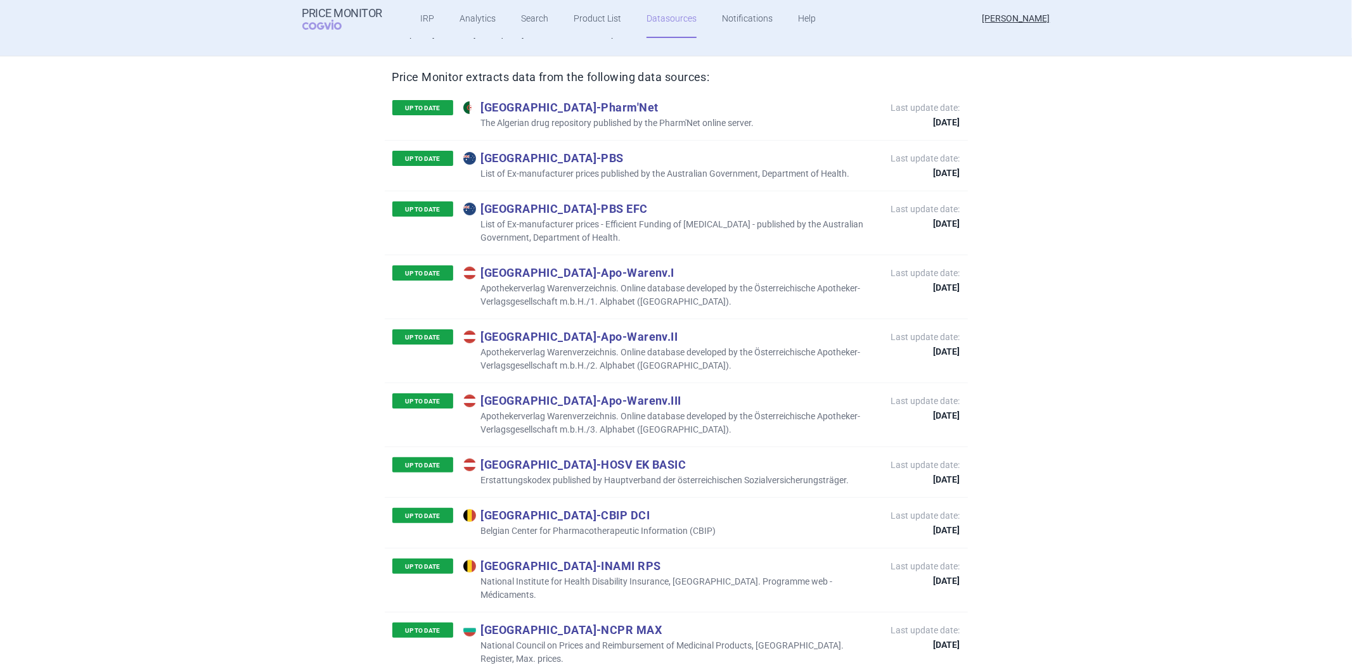
scroll to position [141, 0]
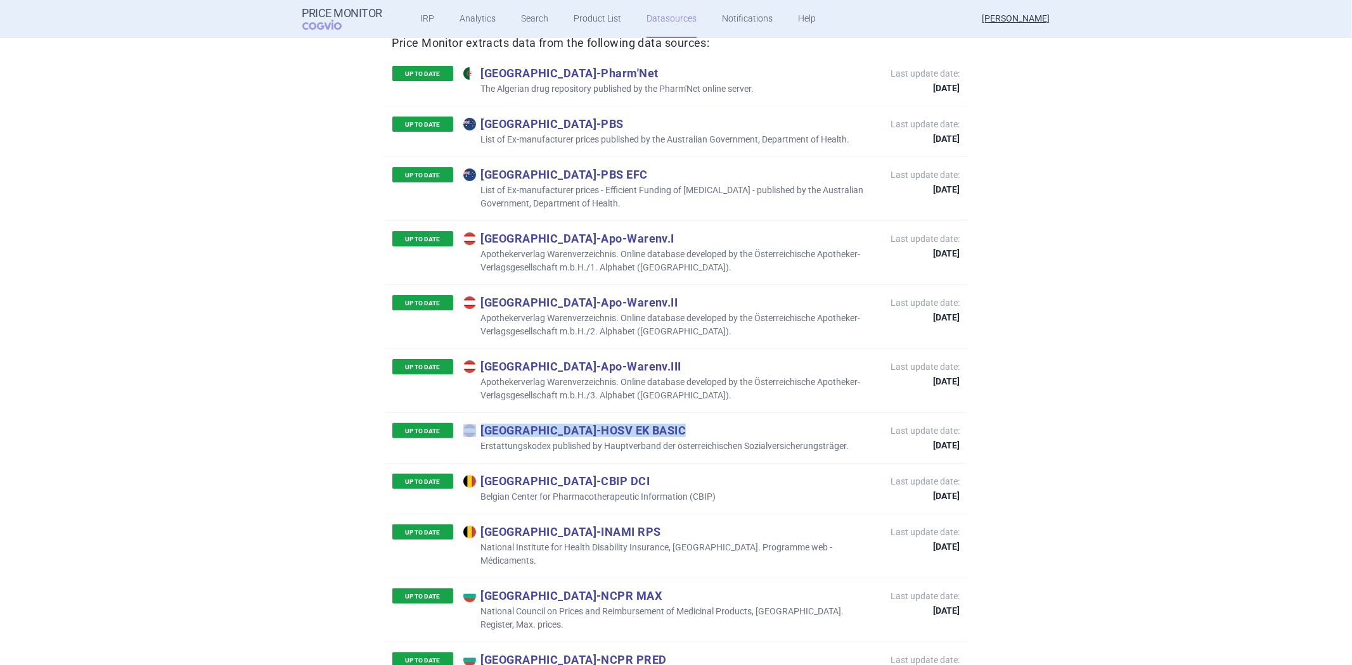
drag, startPoint x: 621, startPoint y: 413, endPoint x: 609, endPoint y: 418, distance: 13.1
click at [609, 423] on p "Austria - HOSV EK BASIC" at bounding box center [656, 430] width 386 height 14
copy p "Austria - HOSV EK BASIC"
click at [695, 413] on div "UP TO DATE Austria - HOSV EK BASIC Erstattungskodex published by Hauptverband d…" at bounding box center [676, 438] width 583 height 51
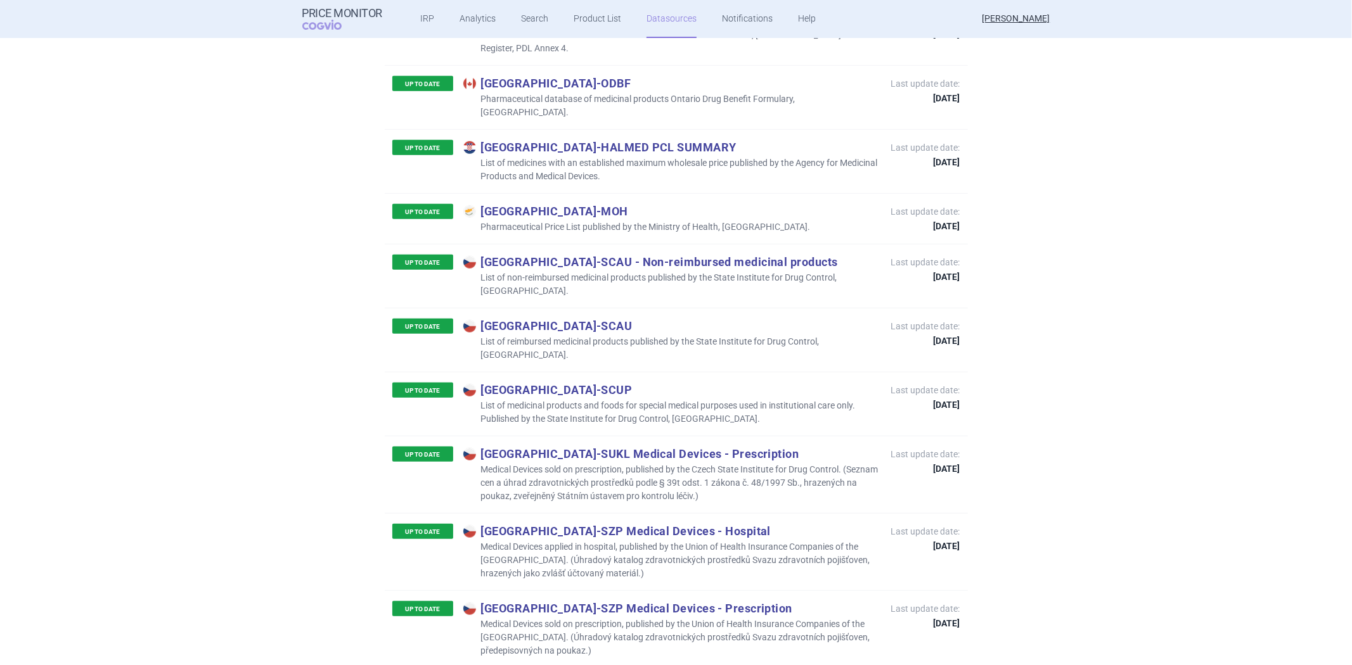
scroll to position [845, 0]
click at [683, 464] on p "Medical Devices sold on prescription, published by the Czech State Institute fo…" at bounding box center [670, 484] width 415 height 40
click at [570, 464] on p "Medical Devices sold on prescription, published by the Czech State Institute fo…" at bounding box center [670, 484] width 415 height 40
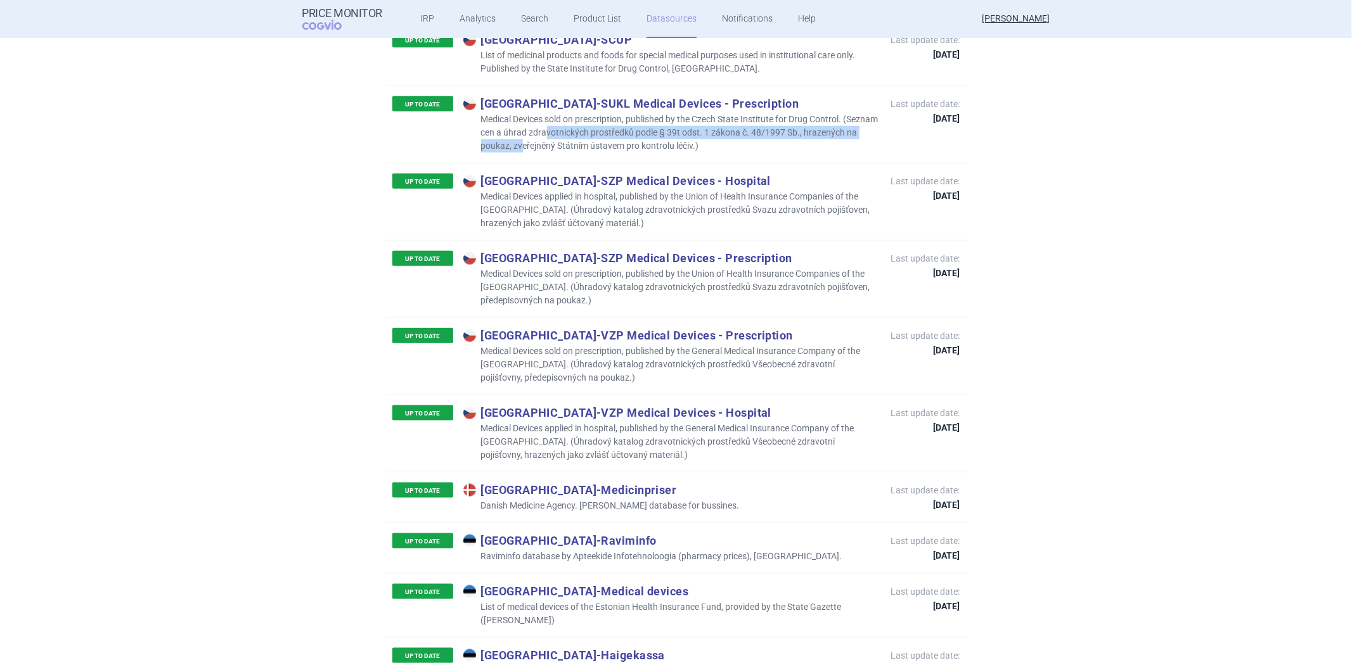
scroll to position [1196, 0]
click at [643, 471] on div "UP TO DATE Denmark - Medicinpriser Danish Medicine Agency. [PERSON_NAME] databa…" at bounding box center [676, 496] width 583 height 51
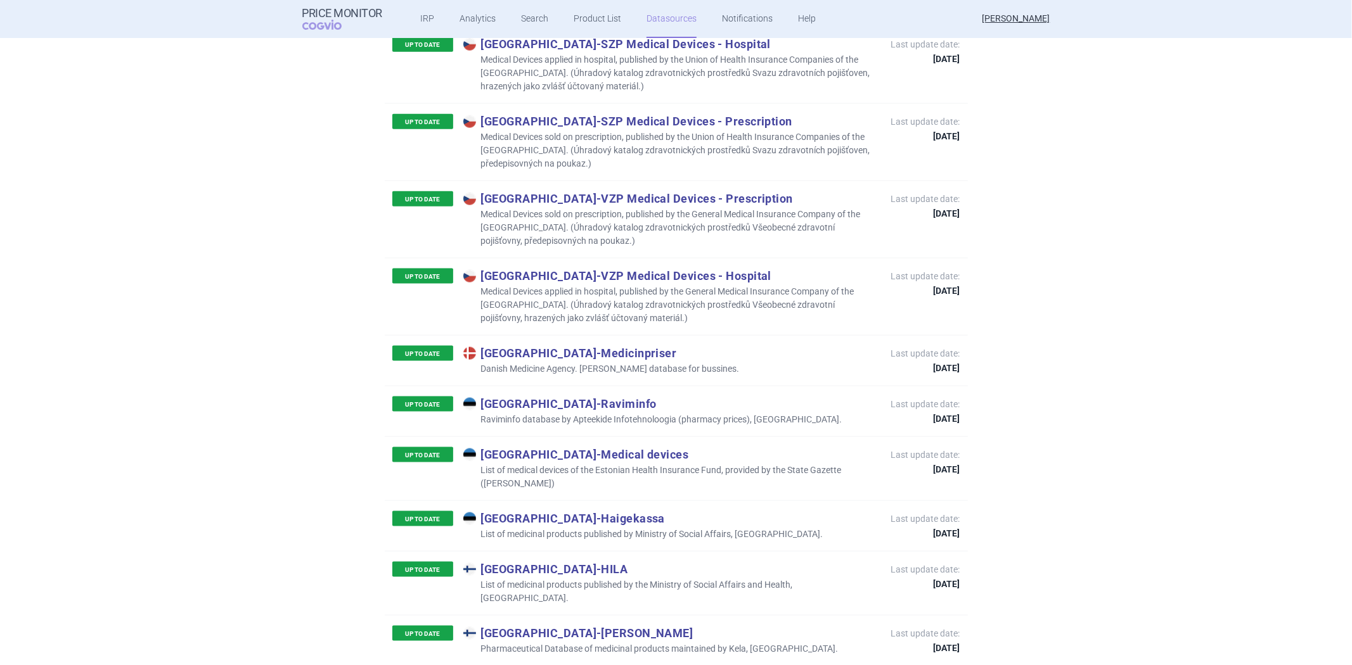
scroll to position [1338, 0]
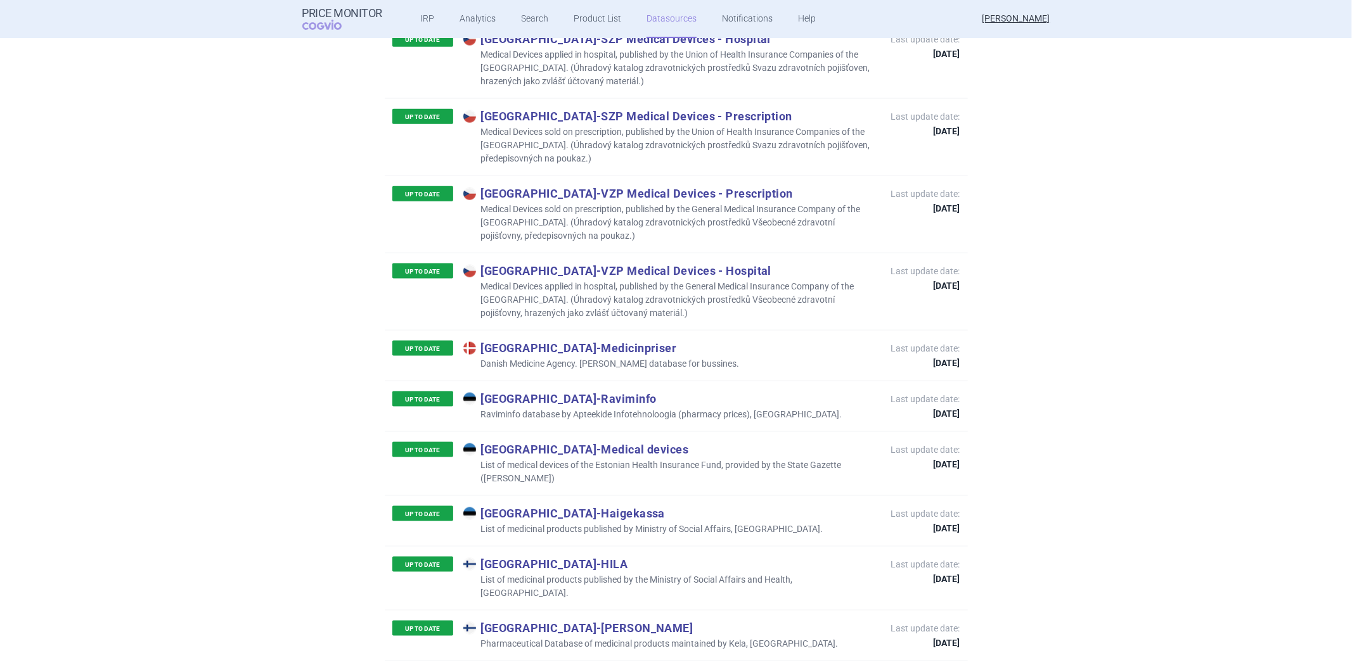
click at [873, 389] on div "UP TO DATE Estonia - Raviminfo Raviminfo database by Apteekide Infotehnoloogia …" at bounding box center [676, 406] width 583 height 51
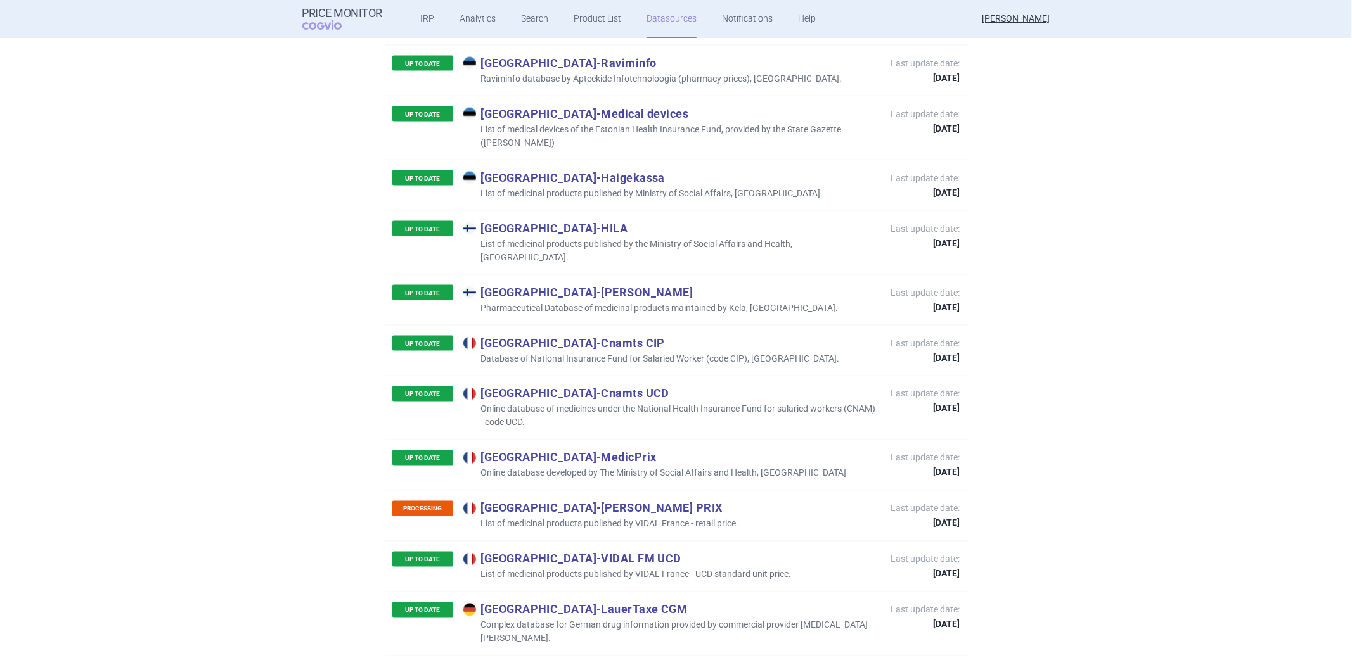
scroll to position [1690, 0]
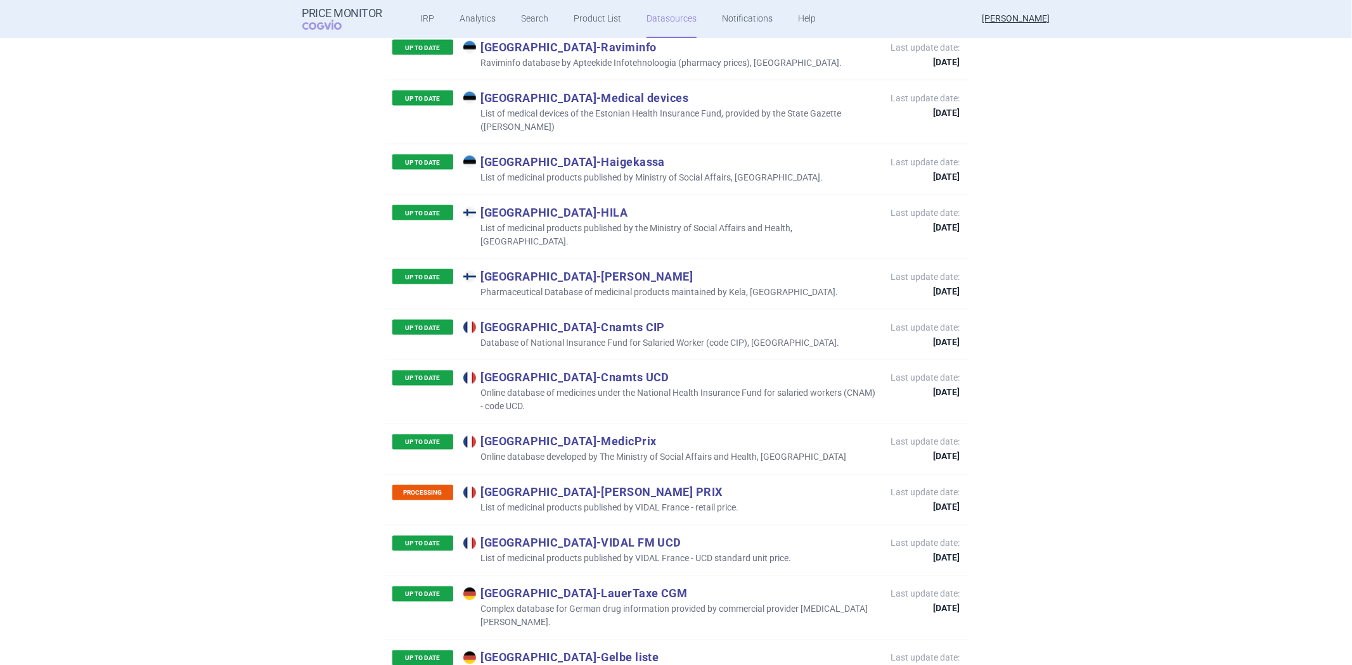
click at [644, 485] on p "France - [PERSON_NAME] PRIX" at bounding box center [601, 492] width 276 height 14
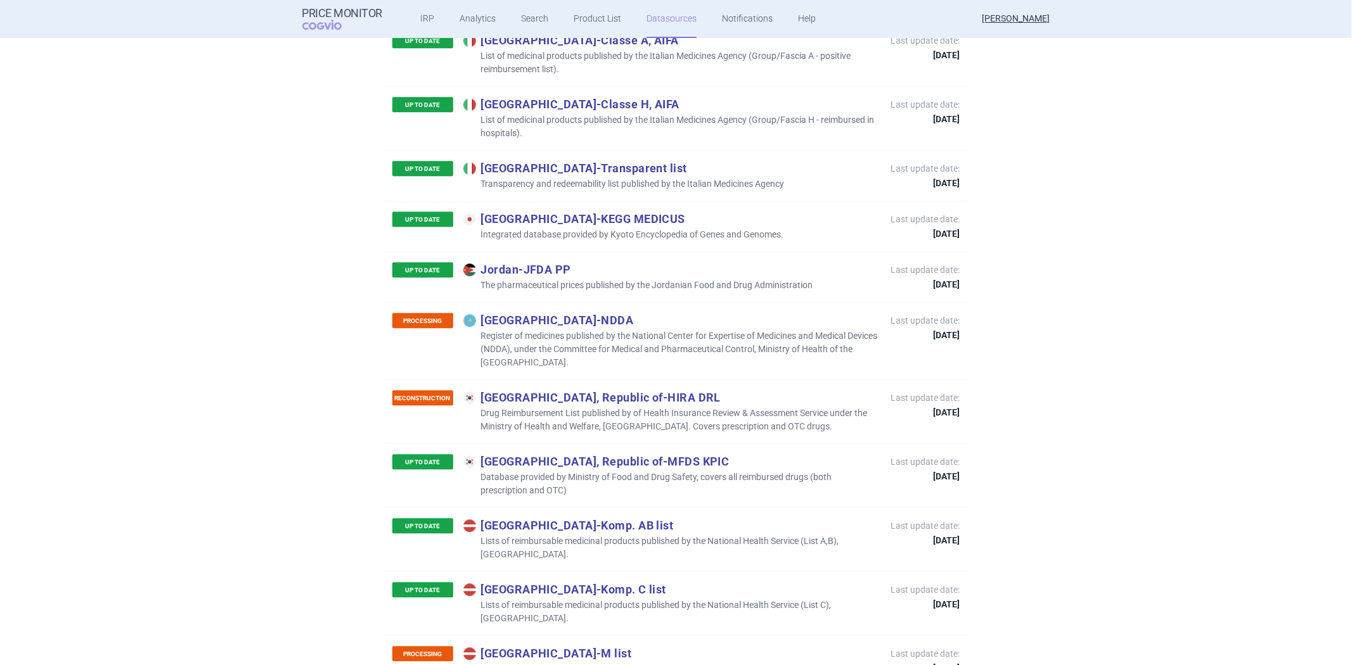
scroll to position [2957, 0]
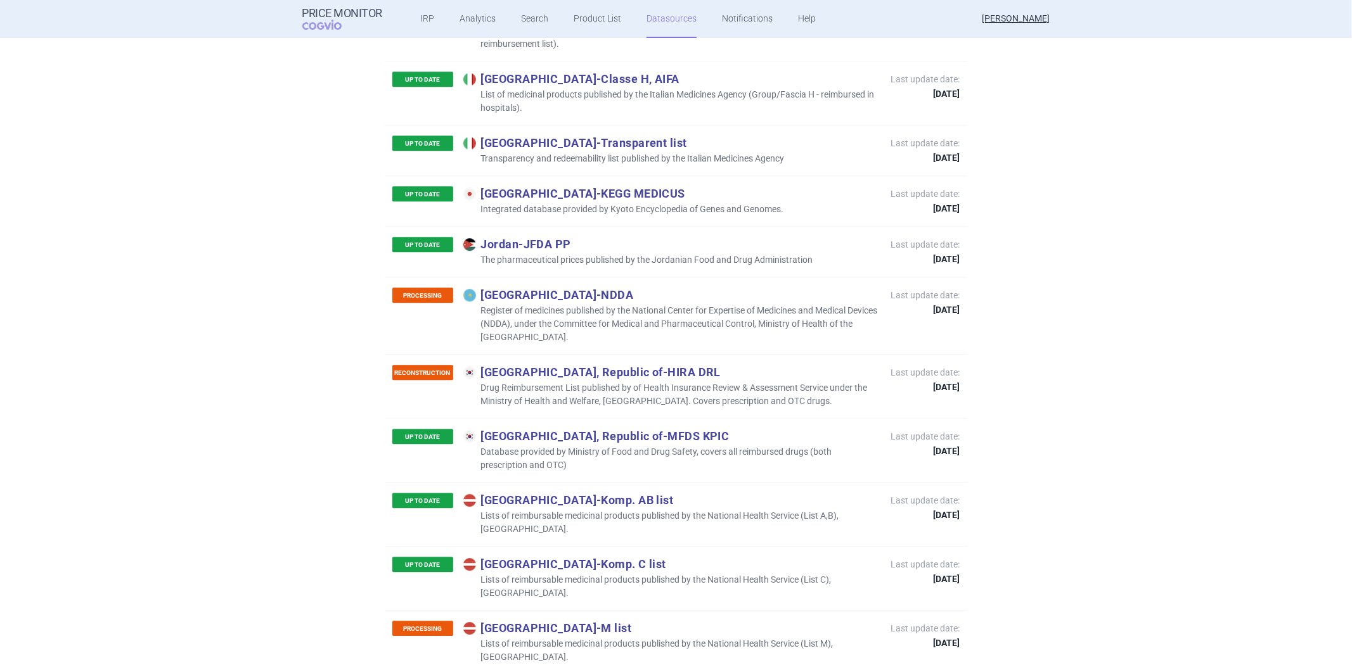
click at [733, 493] on p "Latvia - Komp. AB list" at bounding box center [670, 500] width 415 height 14
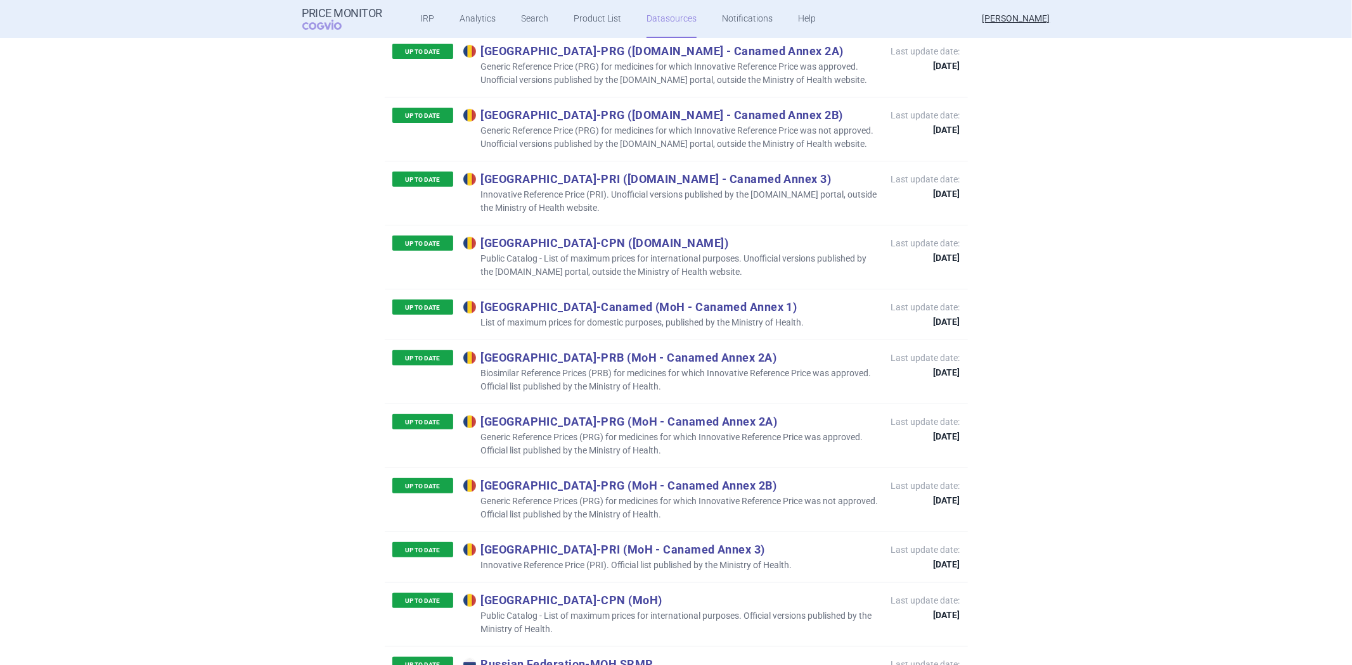
scroll to position [4436, 0]
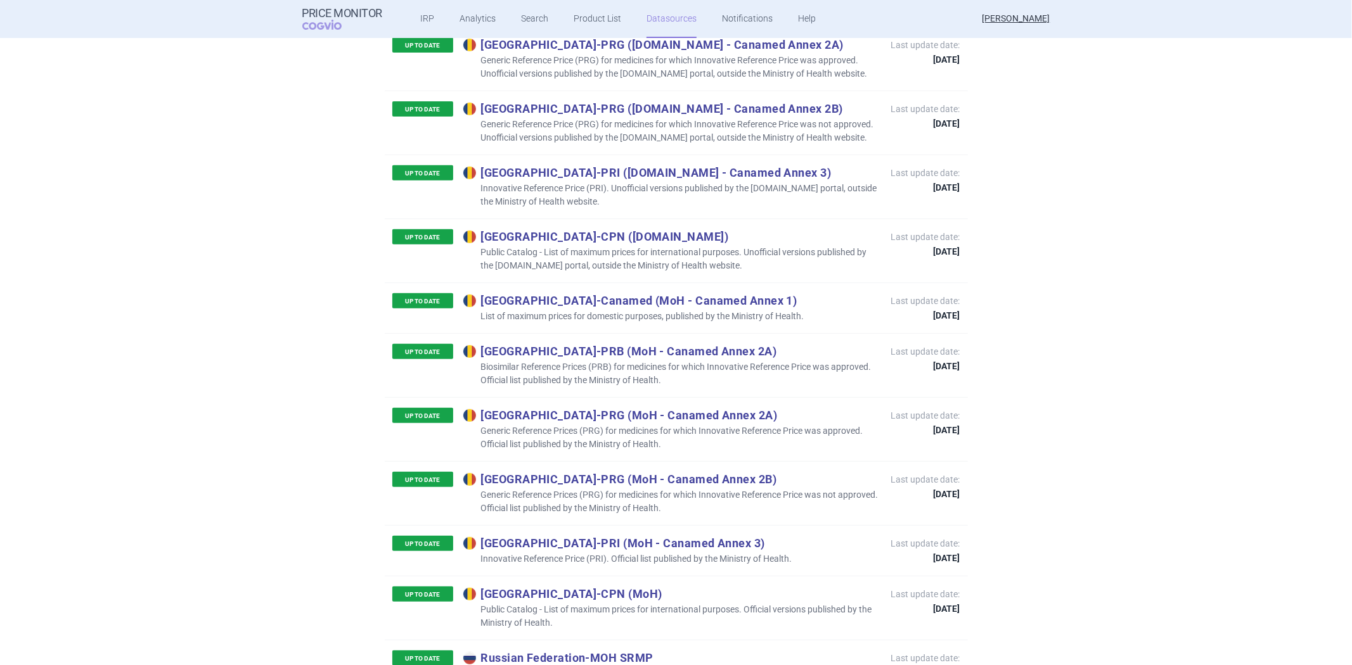
click at [722, 472] on p "[GEOGRAPHIC_DATA] - PRG (MoH - Canamed Annex 2B)" at bounding box center [670, 479] width 415 height 14
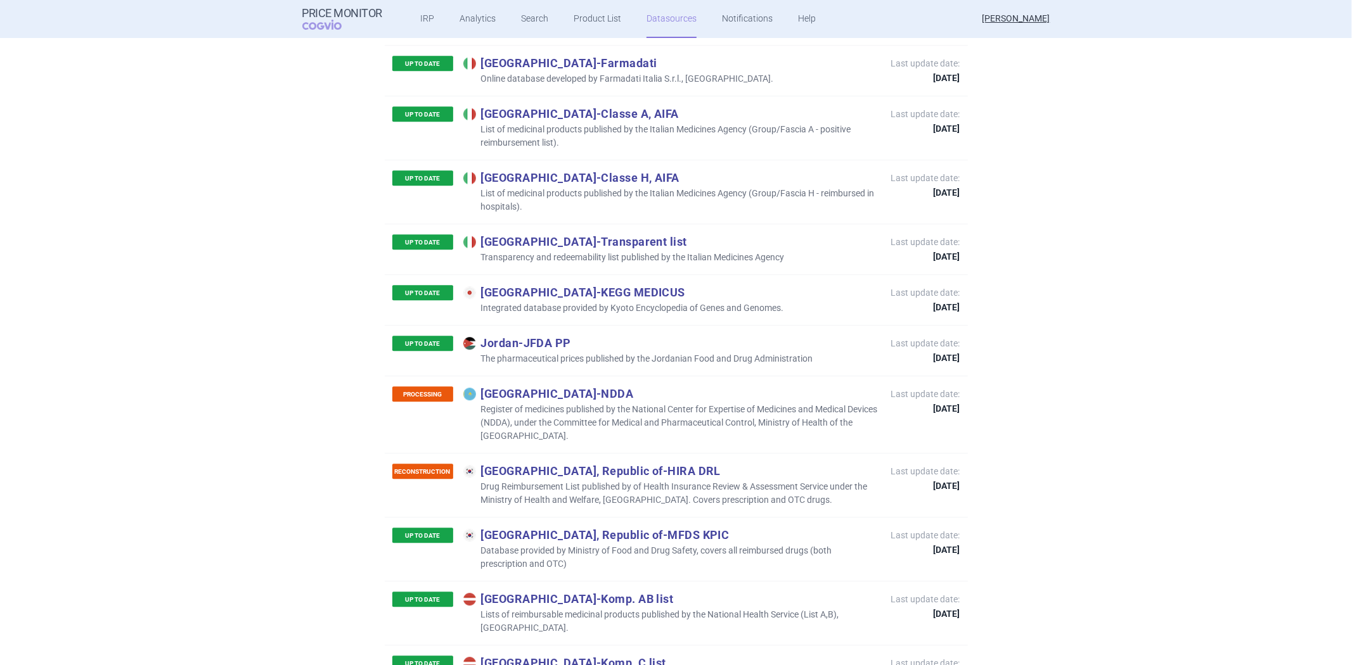
scroll to position [2883, 0]
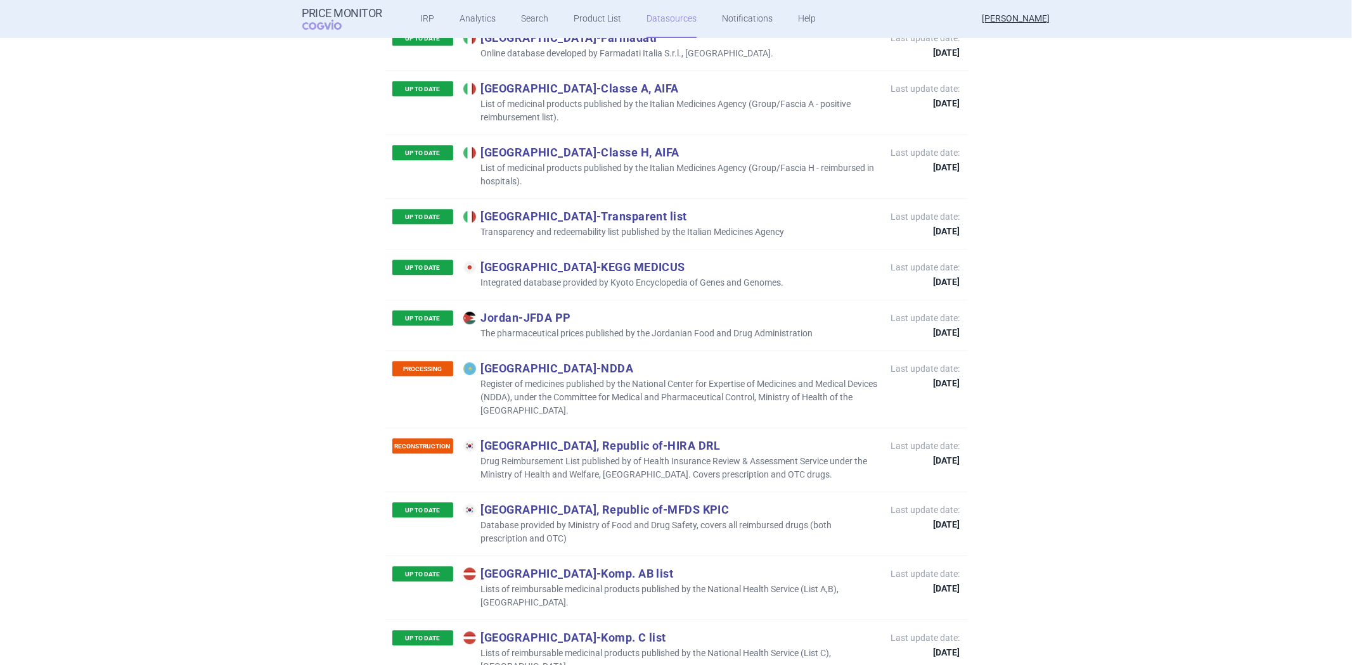
click at [667, 492] on div "UP TO DATE [GEOGRAPHIC_DATA], Republic of - MFDS KPIC Database provided by Mini…" at bounding box center [676, 524] width 583 height 64
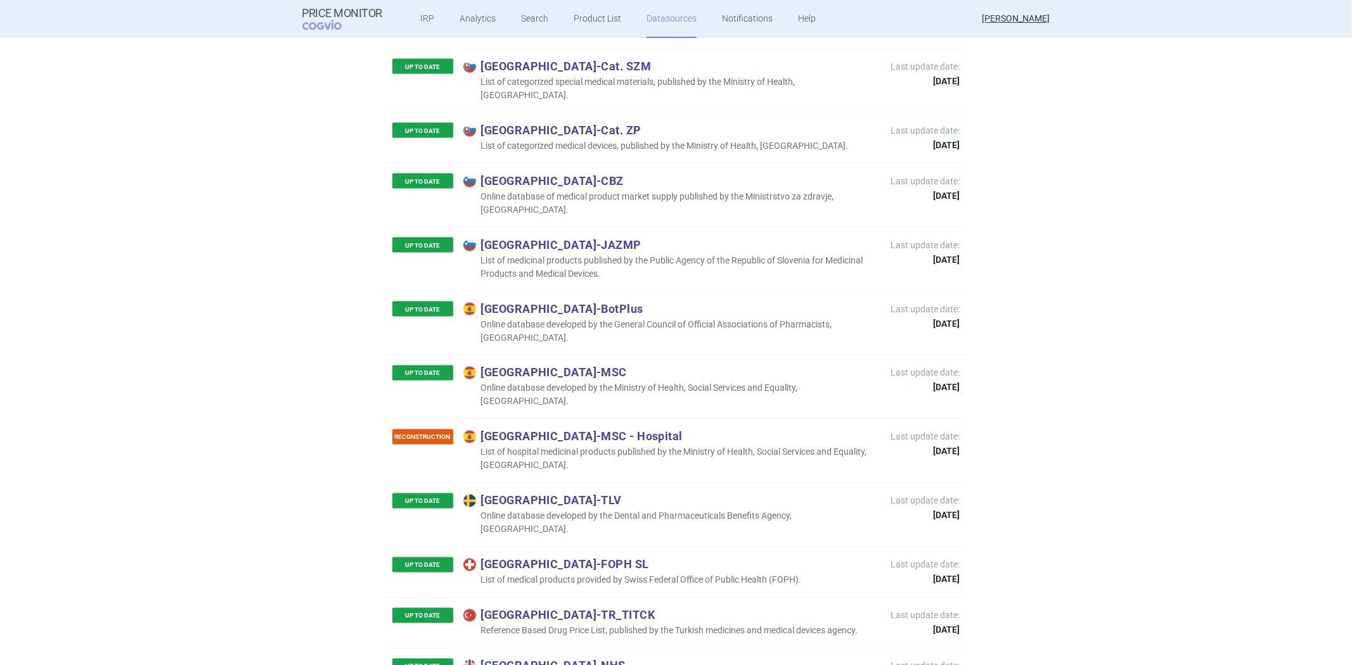
scroll to position [5770, 0]
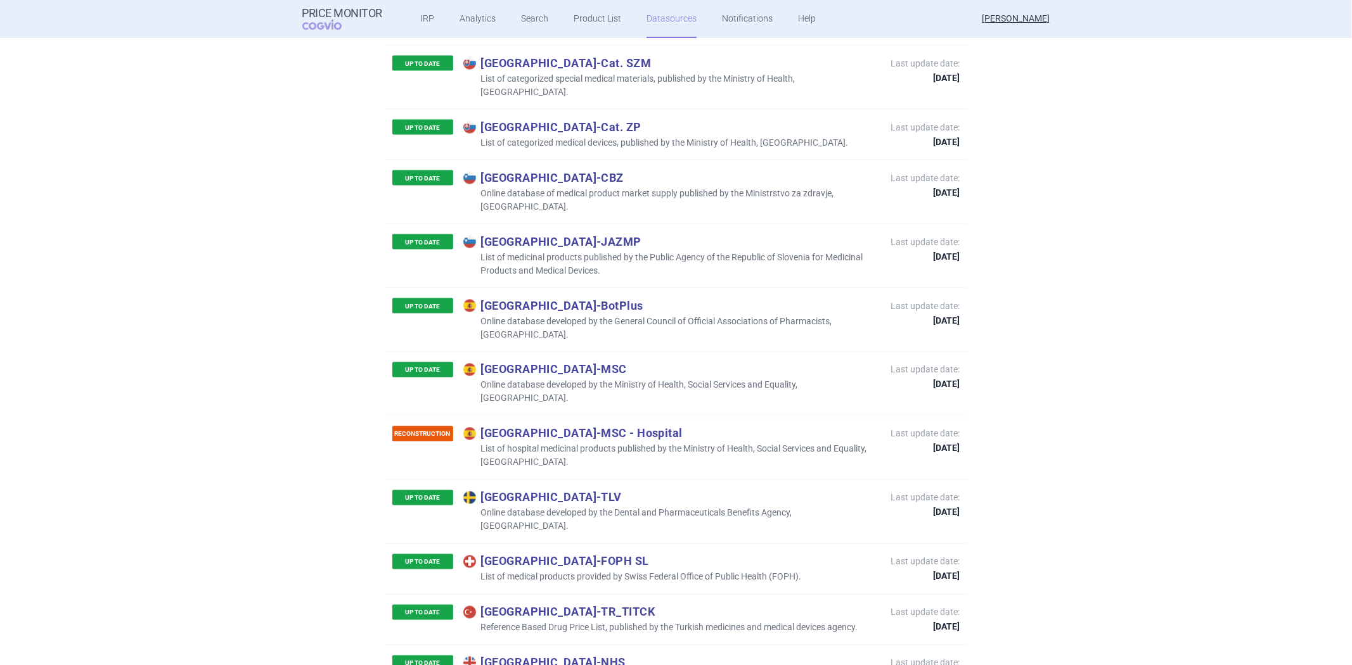
click at [613, 594] on div "UP TO DATE Turkey - TR_TITCK Reference Based Drug Price List, published by the …" at bounding box center [676, 619] width 583 height 51
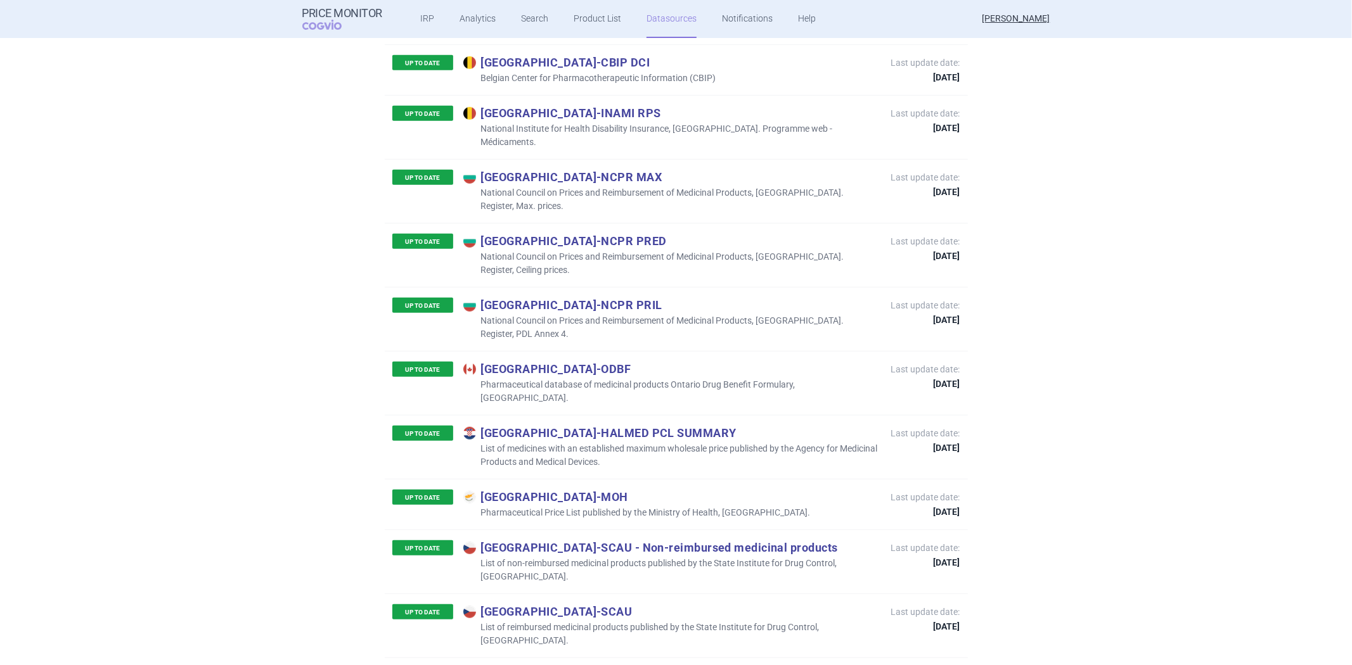
scroll to position [489, 0]
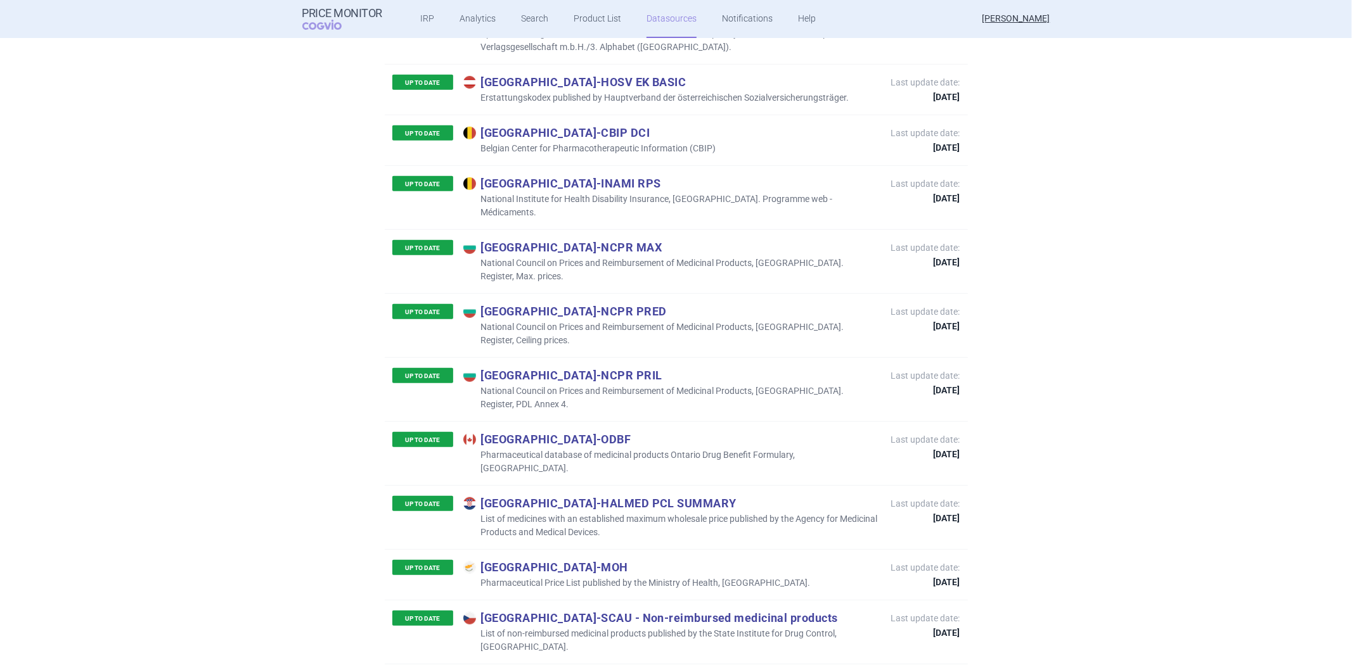
click at [920, 369] on p "Last update date: [DATE]" at bounding box center [925, 381] width 69 height 25
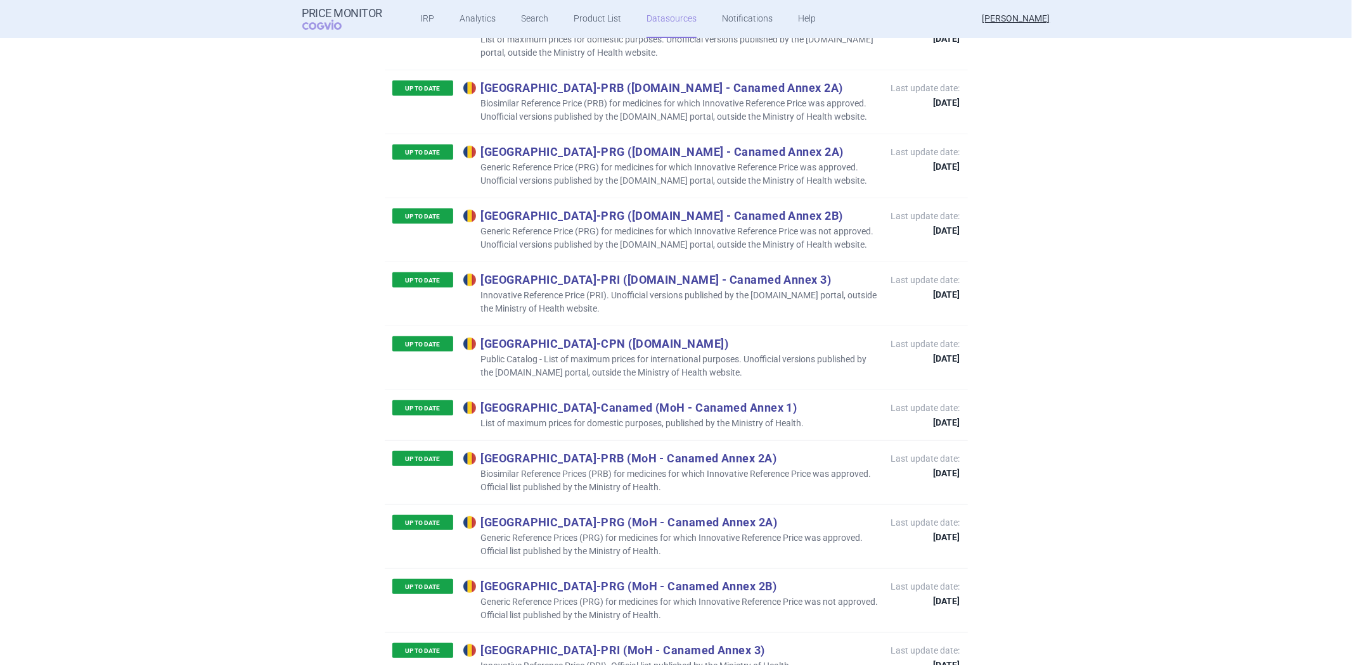
scroll to position [4362, 0]
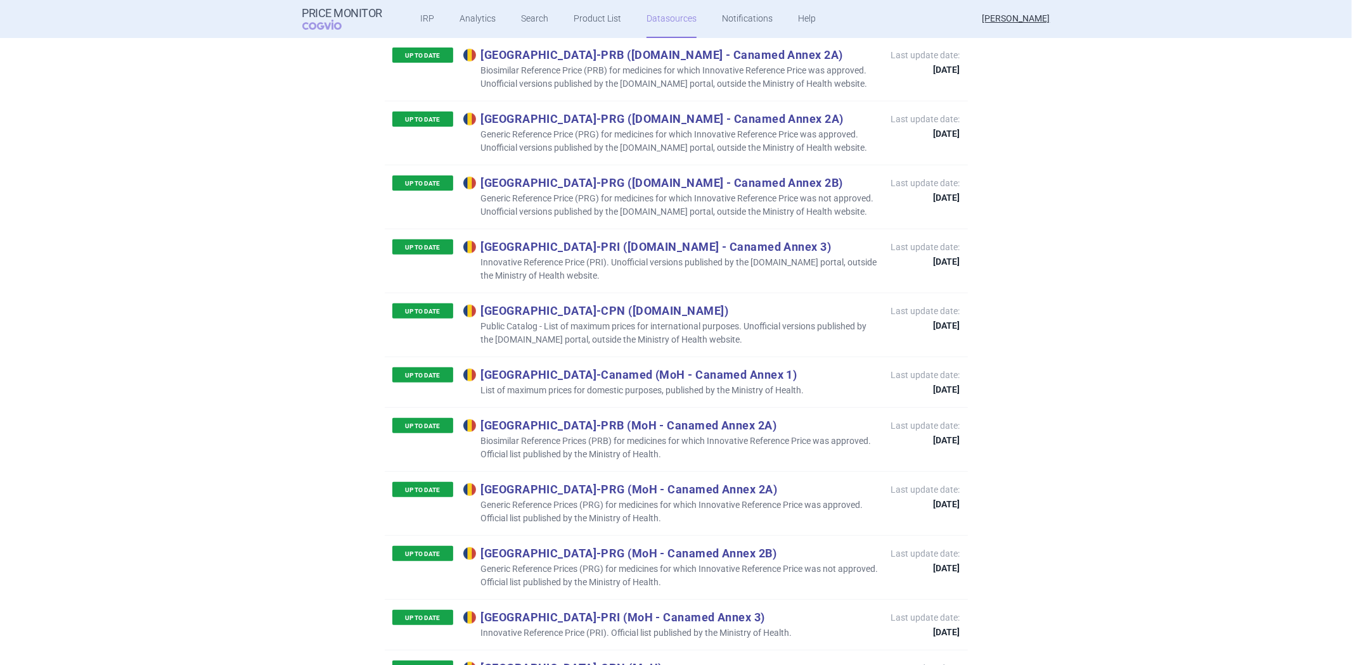
click at [781, 546] on p "[GEOGRAPHIC_DATA] - PRG (MoH - Canamed Annex 2B)" at bounding box center [670, 553] width 415 height 14
click at [790, 536] on div "UP TO DATE Romania - PRG (MoH - Canamed Annex 2B) Generic Reference Prices (PRG…" at bounding box center [676, 568] width 583 height 64
click at [826, 435] on p "Biosimilar Reference Prices (PRB) for medicines for which Innovative Reference …" at bounding box center [670, 448] width 415 height 27
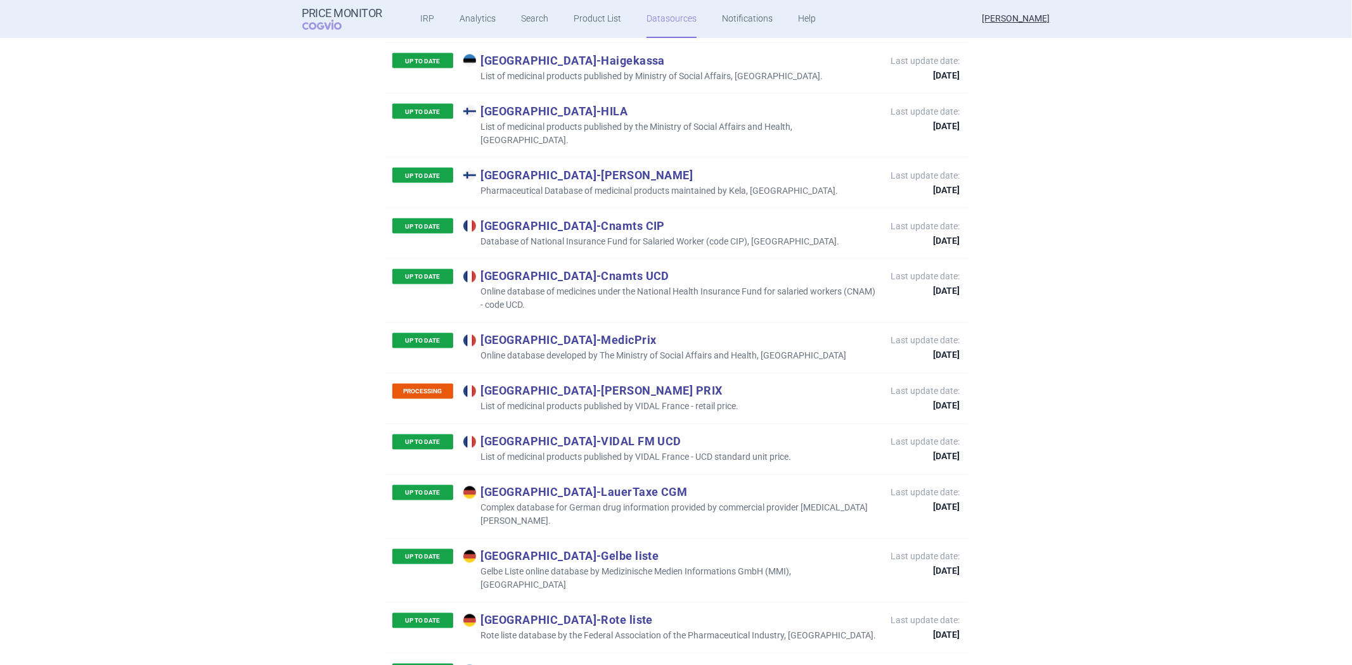
scroll to position [1545, 0]
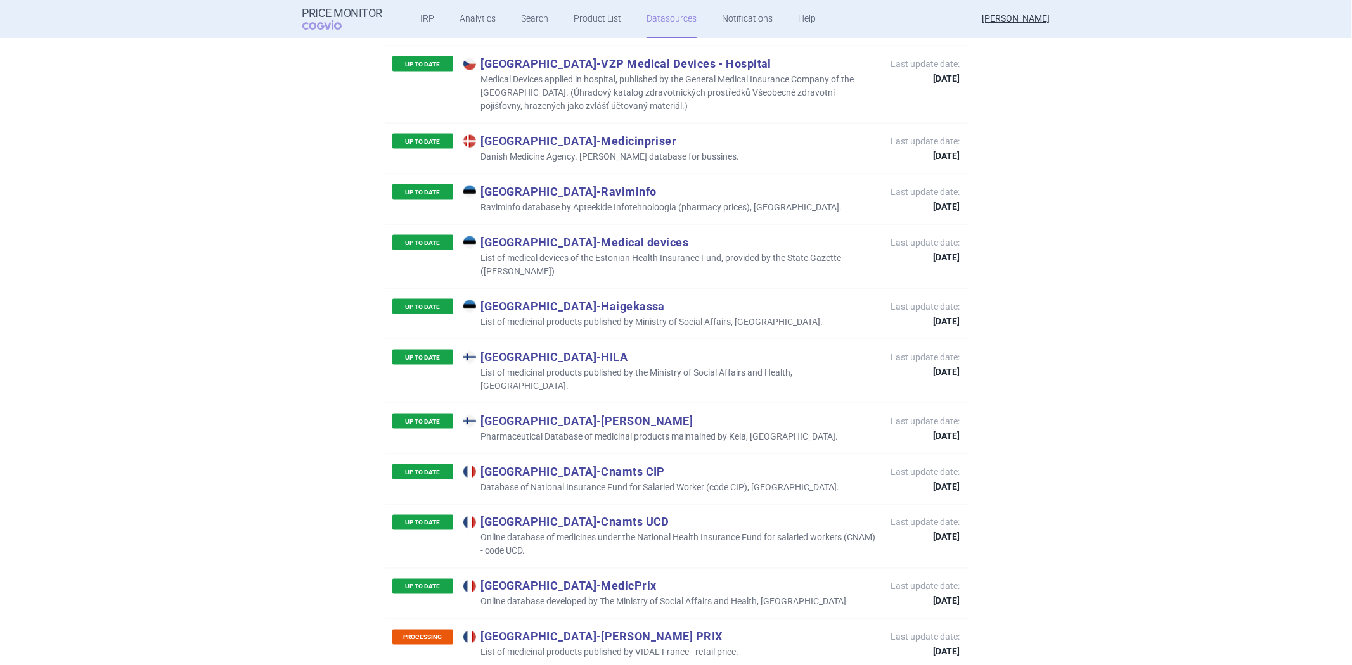
click at [553, 239] on div "UP TO DATE Estonia - Medical devices List of medical devices of the Estonian He…" at bounding box center [676, 256] width 583 height 64
click at [549, 184] on p "Estonia - Raviminfo" at bounding box center [652, 191] width 379 height 14
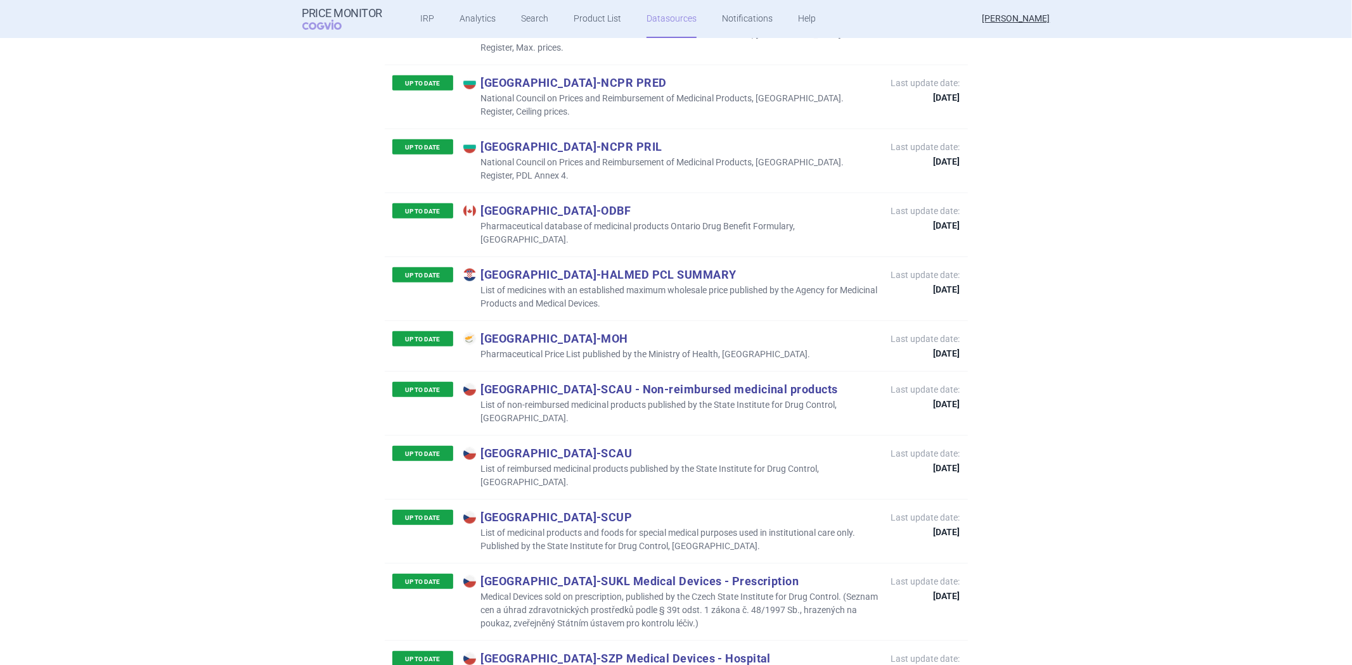
scroll to position [630, 0]
